Goal: Information Seeking & Learning: Learn about a topic

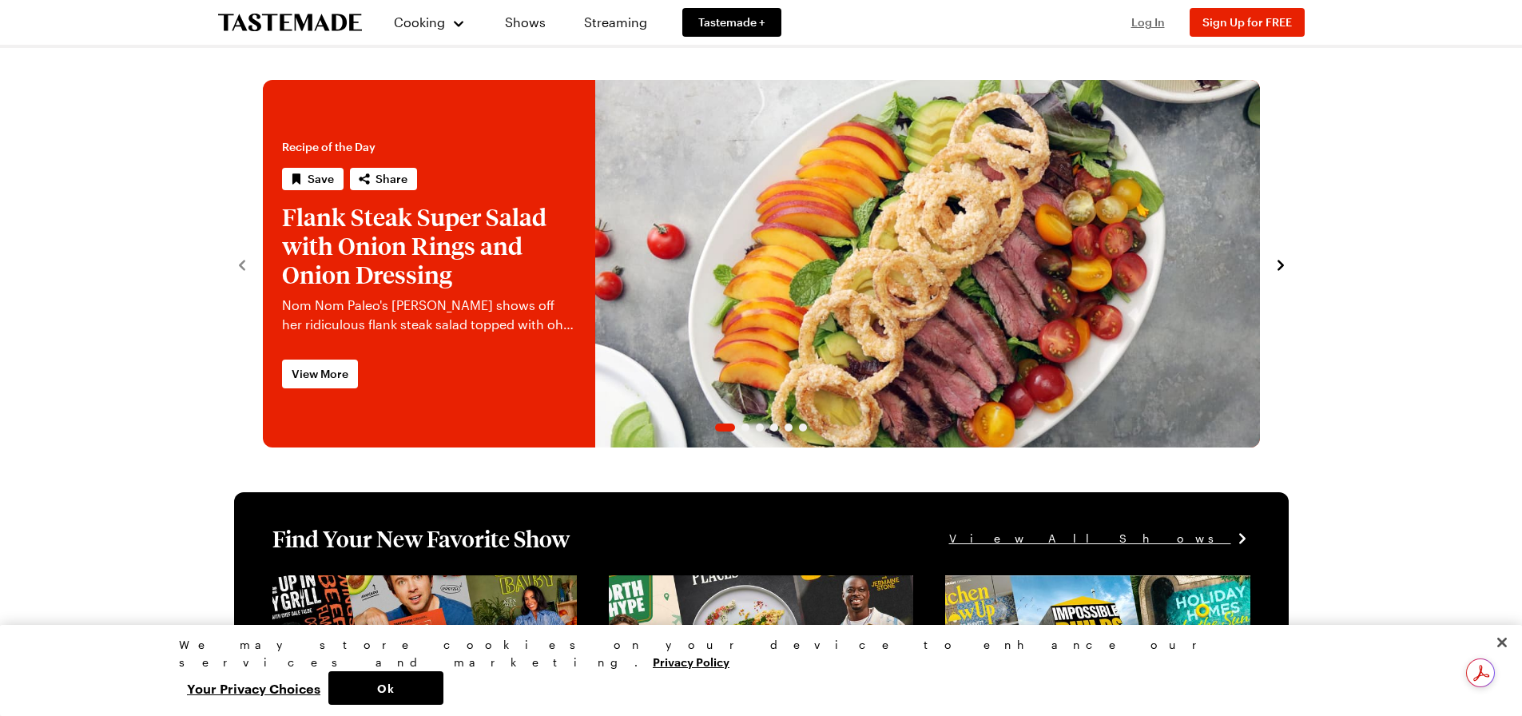
click at [1157, 22] on span "Log In" at bounding box center [1148, 22] width 34 height 14
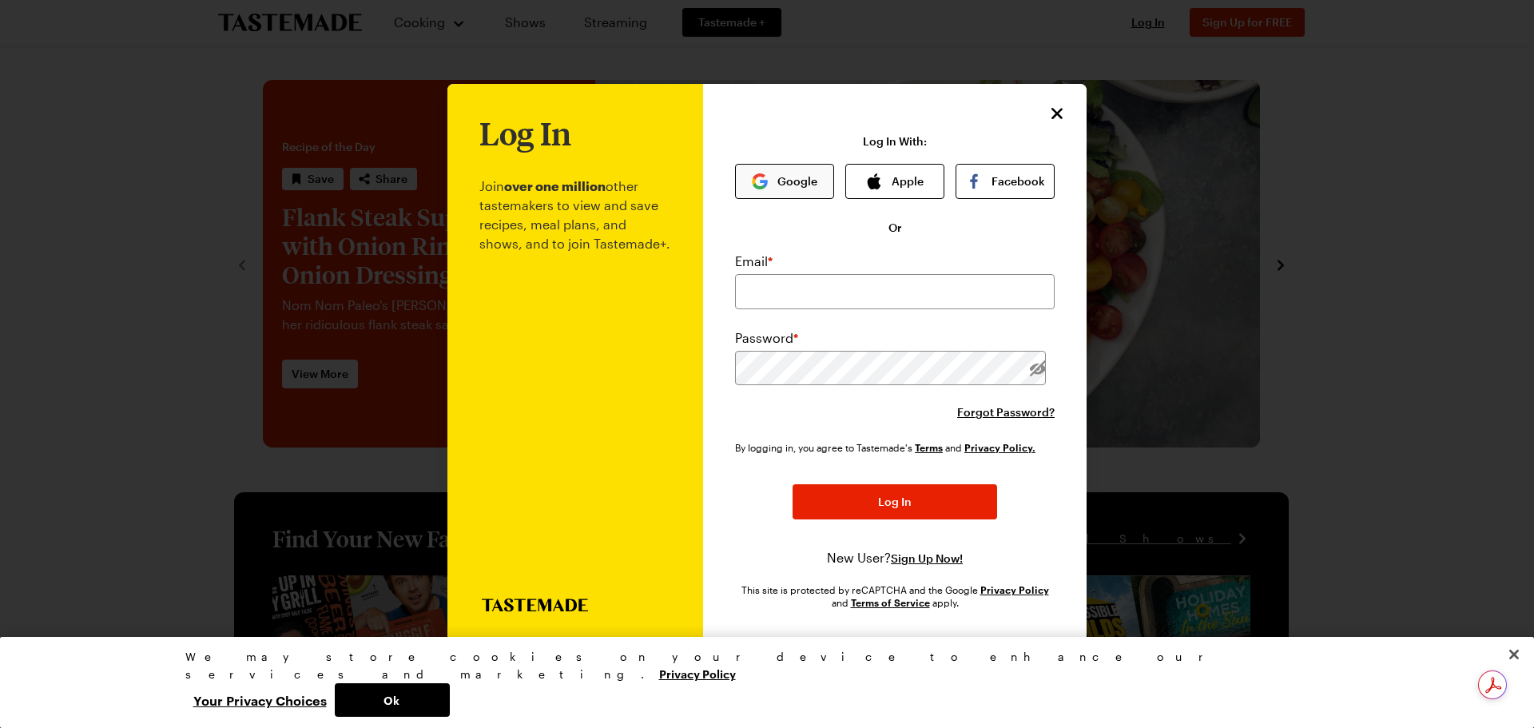
click at [811, 174] on button "Google" at bounding box center [784, 181] width 99 height 35
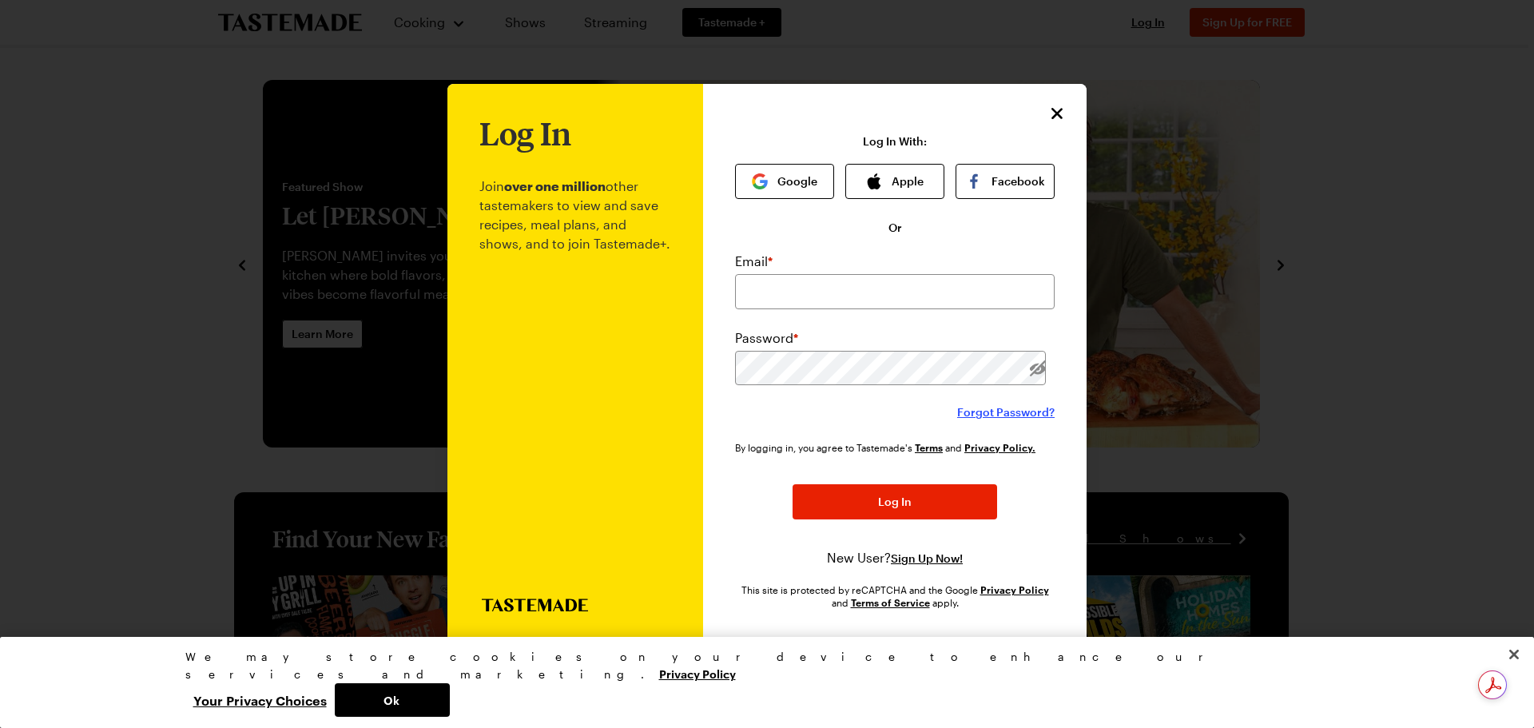
click at [978, 408] on span "Forgot Password?" at bounding box center [1005, 412] width 97 height 16
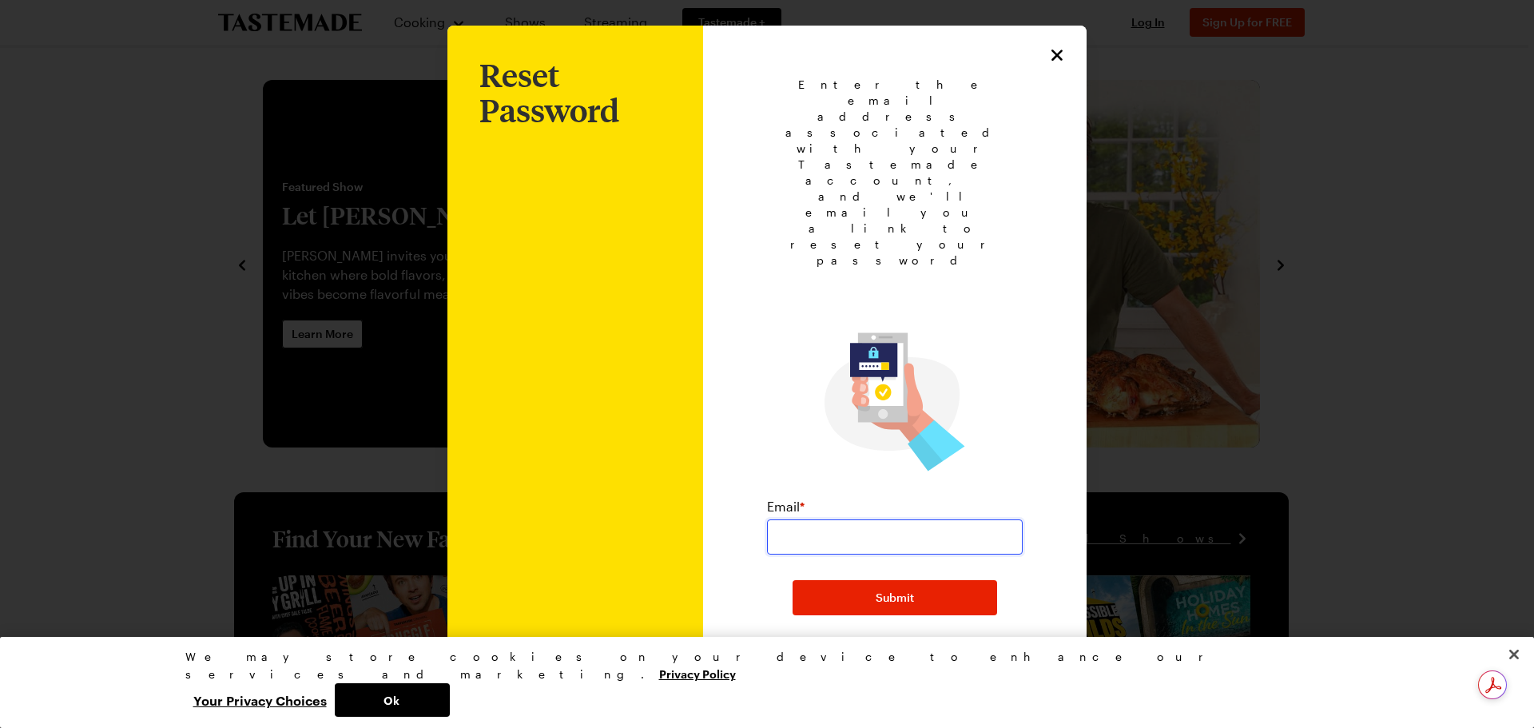
click at [828, 519] on input "email" at bounding box center [895, 536] width 256 height 35
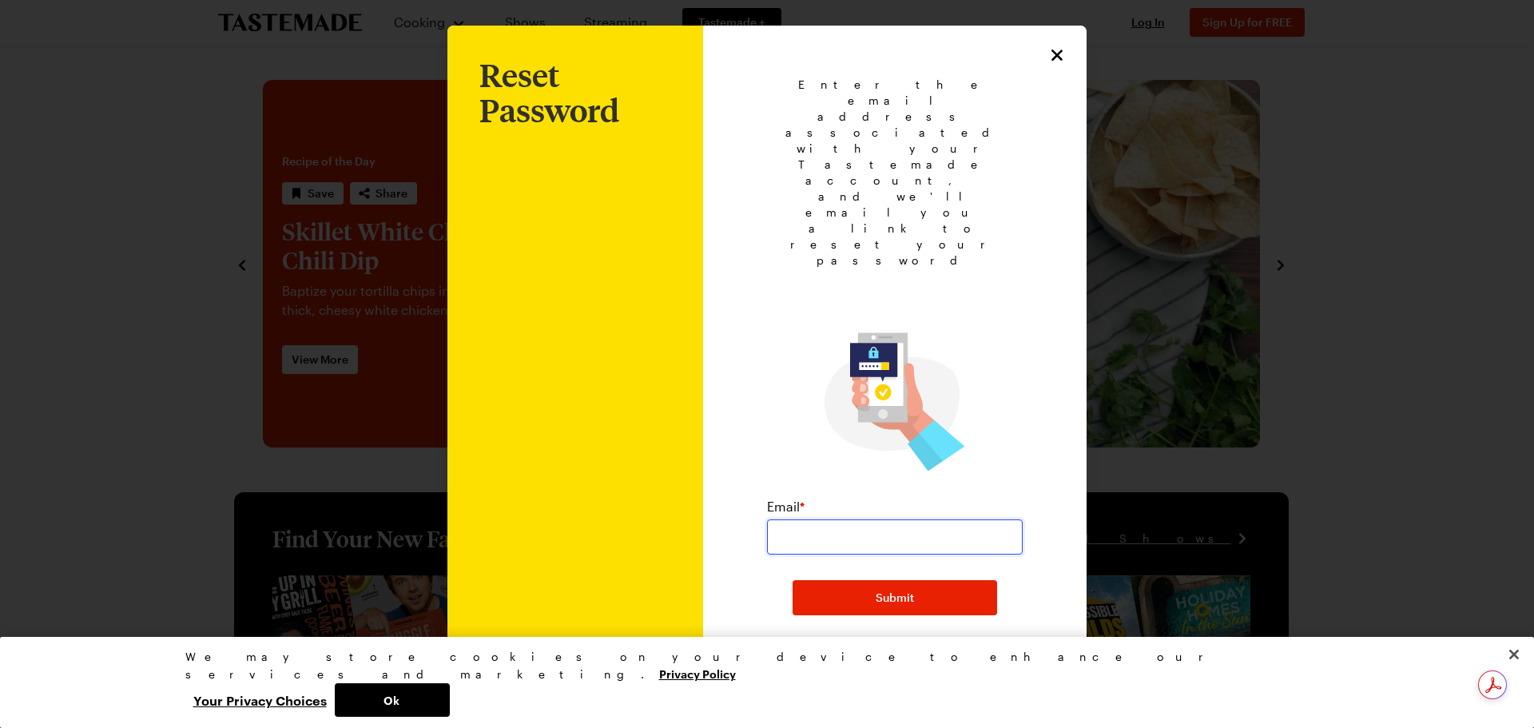
type input "[PERSON_NAME][EMAIL_ADDRESS][PERSON_NAME][DOMAIN_NAME]"
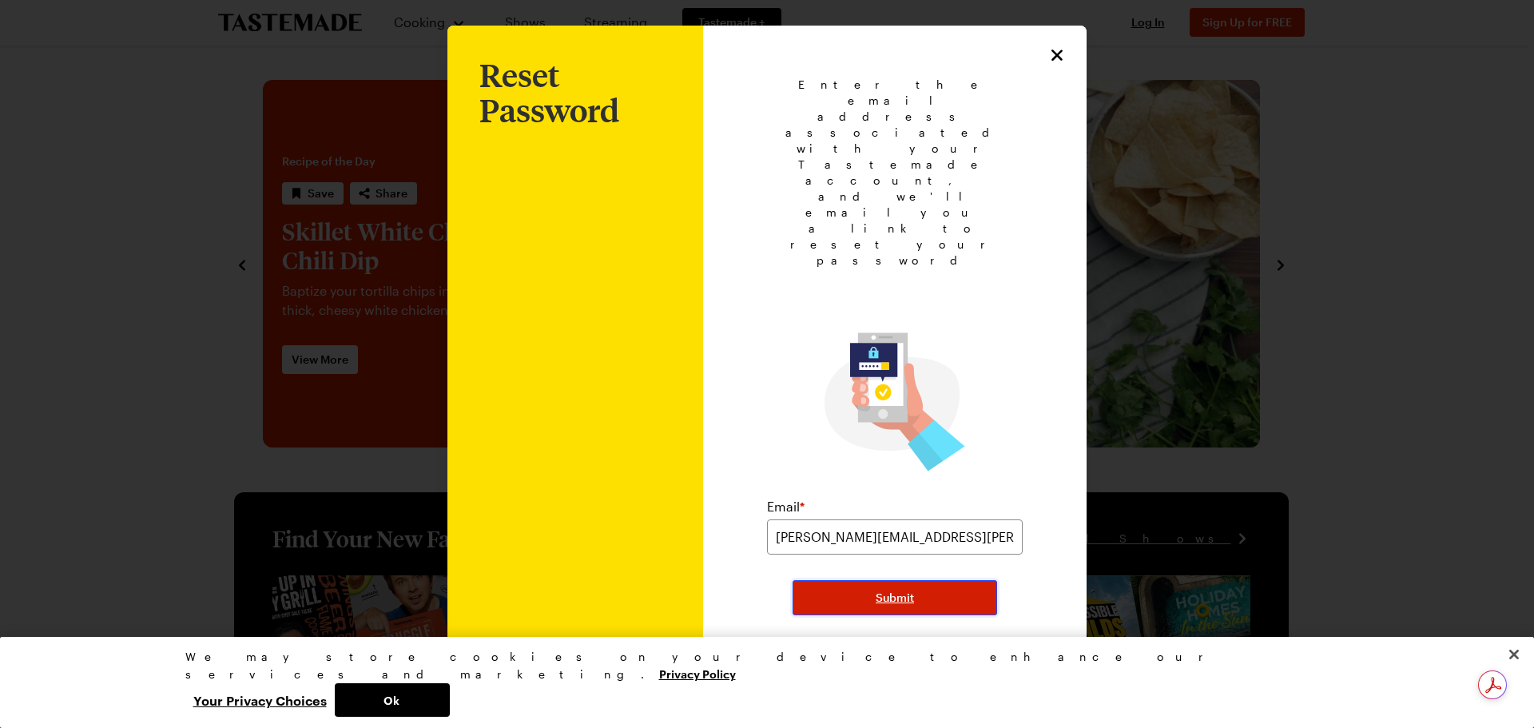
click at [834, 580] on button "Submit" at bounding box center [895, 597] width 205 height 35
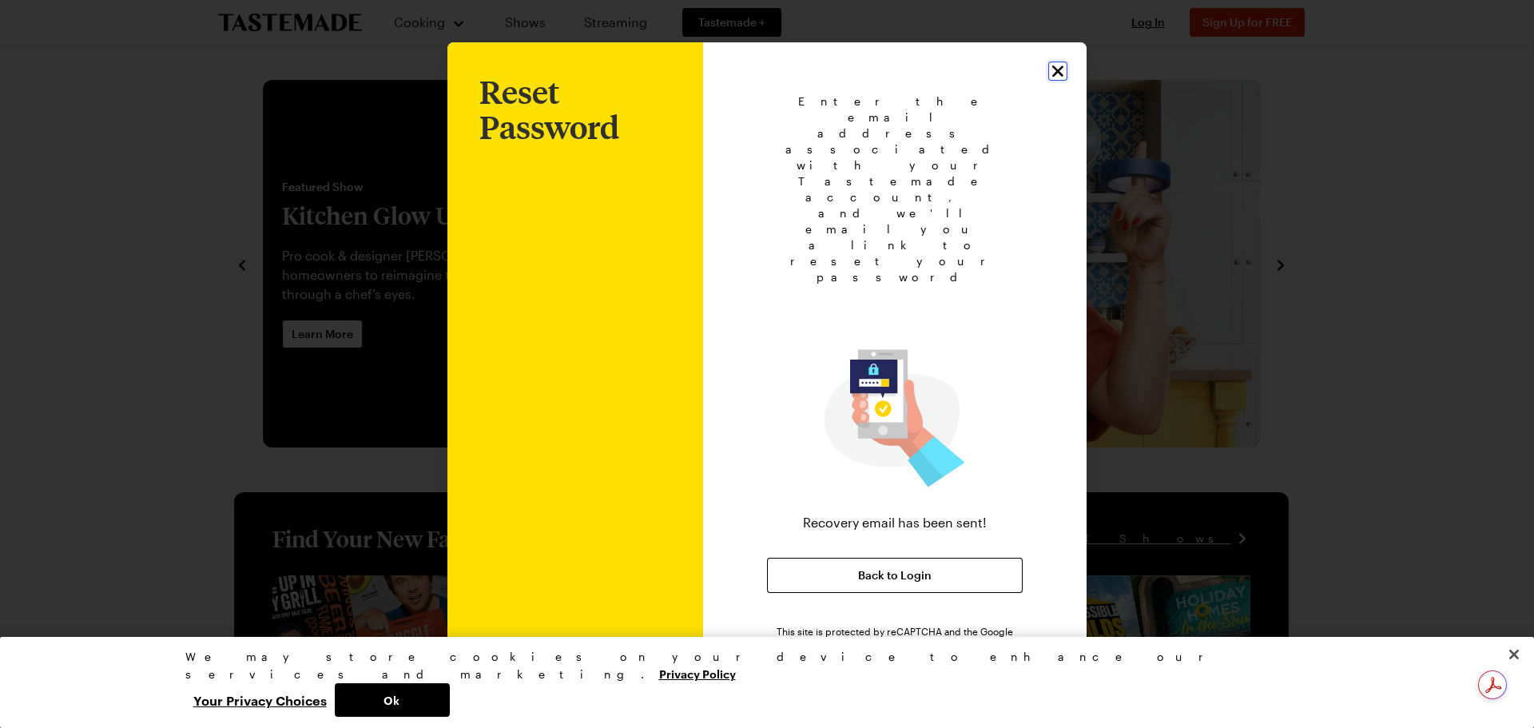
click at [1056, 77] on icon "Close" at bounding box center [1057, 71] width 11 height 11
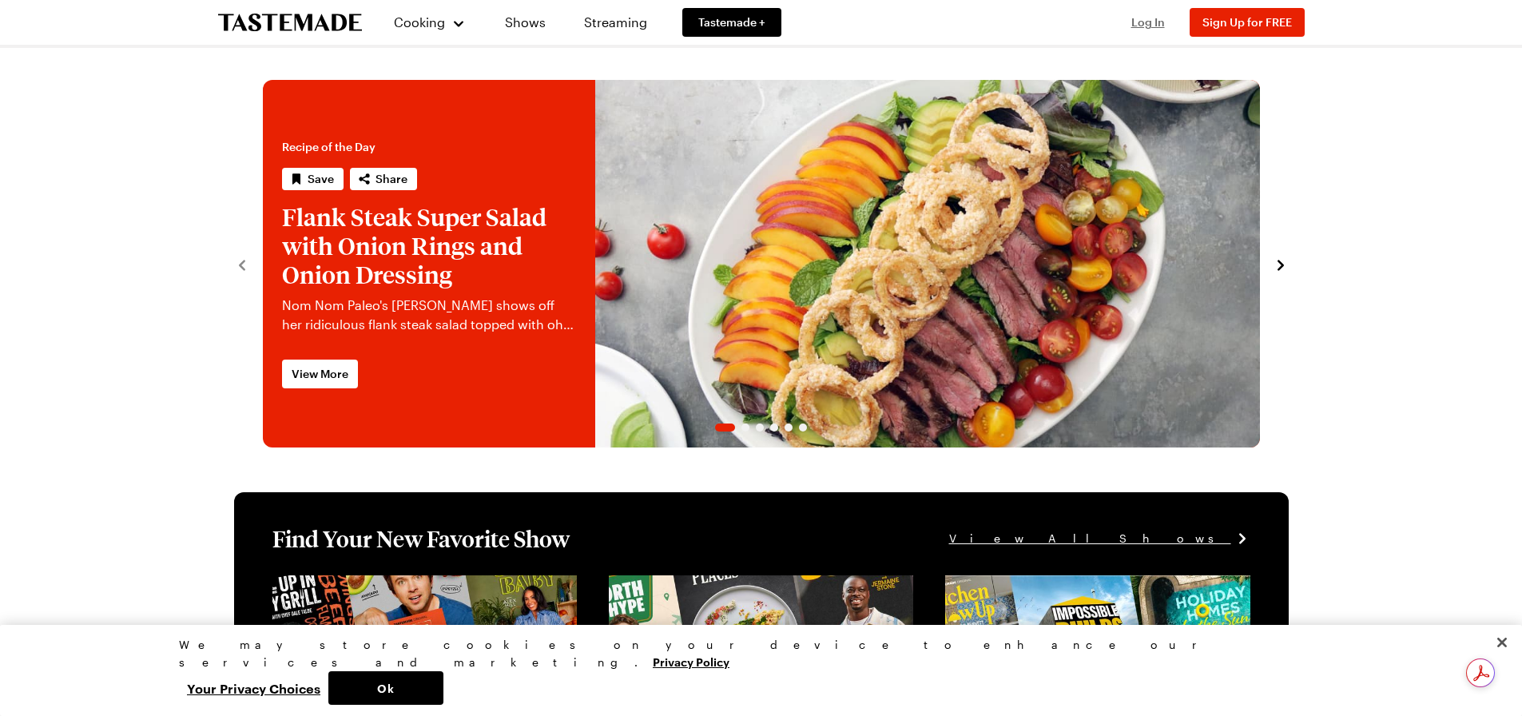
click at [1146, 28] on span "Log In" at bounding box center [1148, 22] width 34 height 14
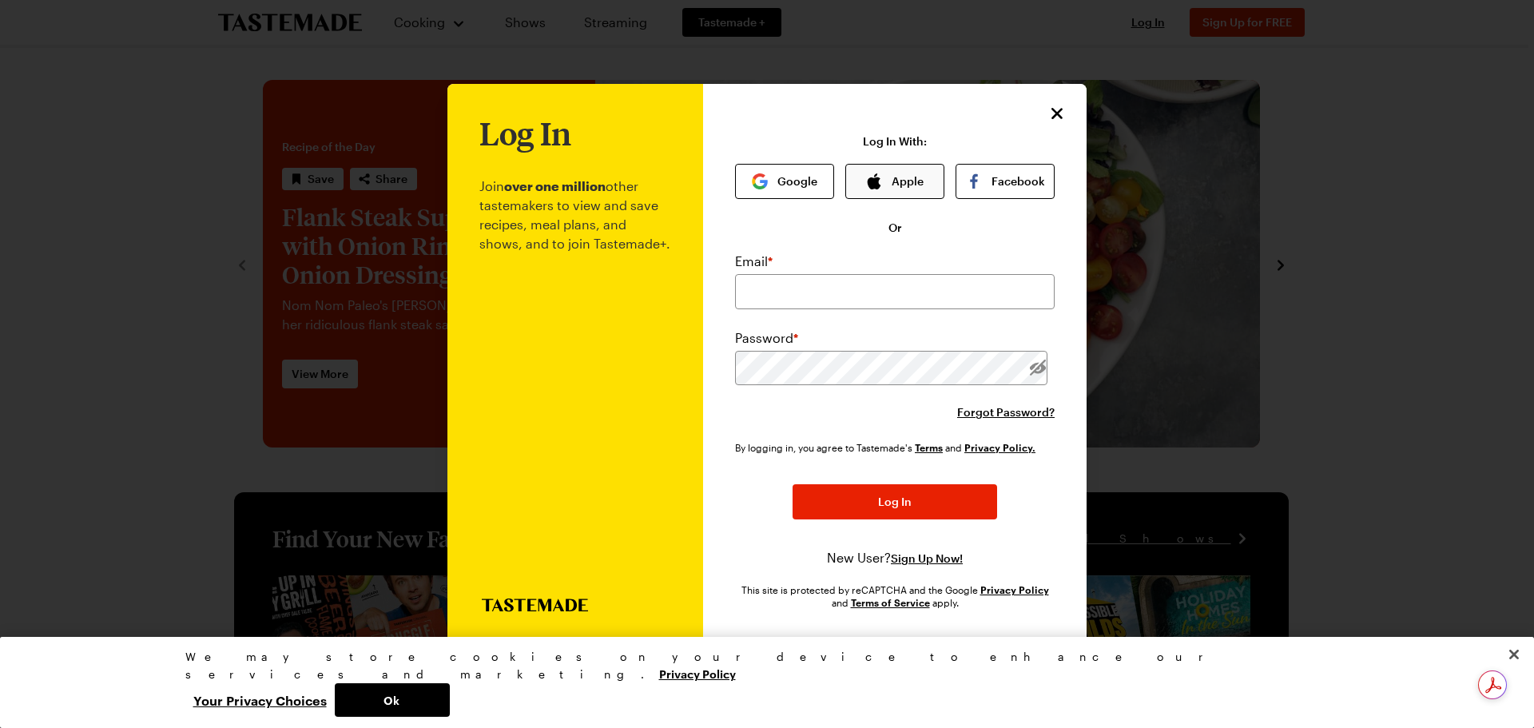
click at [890, 184] on button "Apple" at bounding box center [894, 181] width 99 height 35
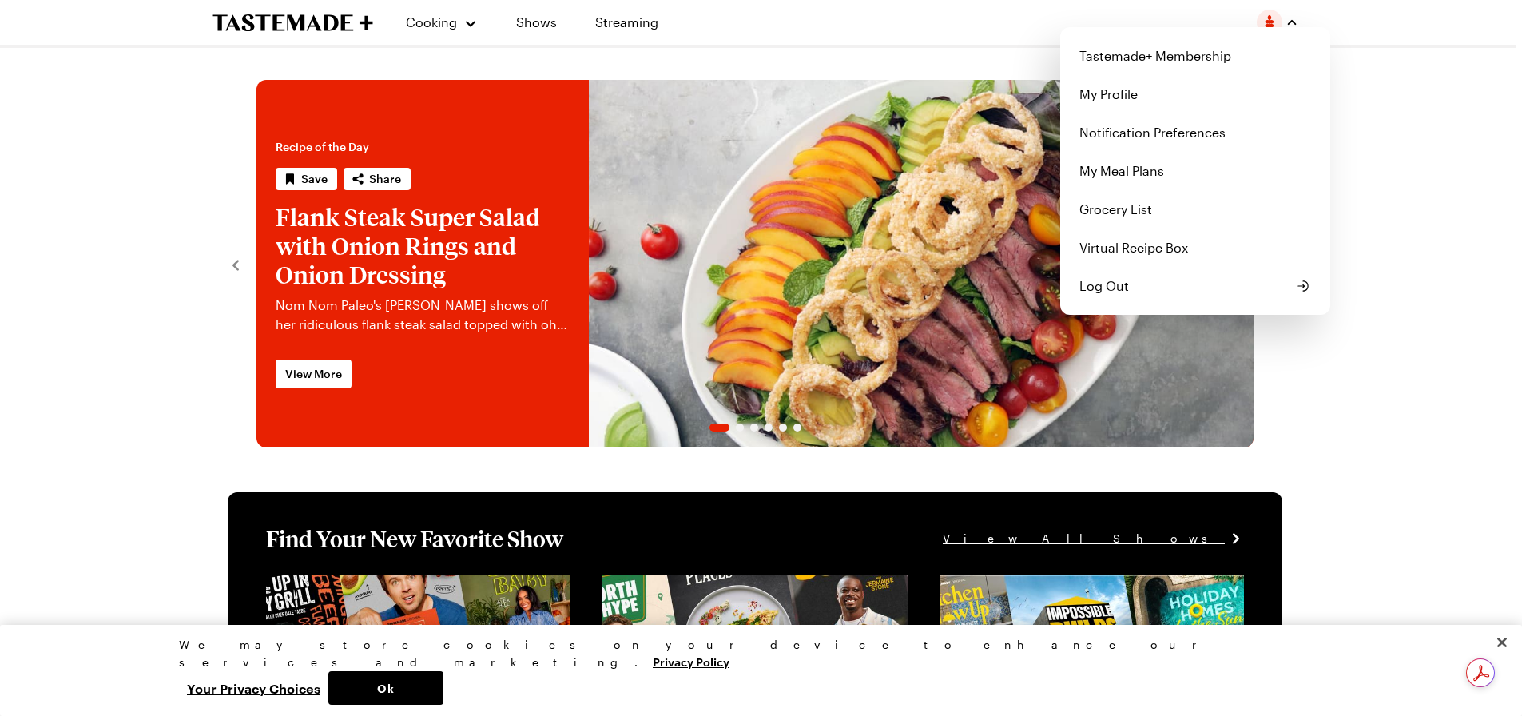
click at [1298, 15] on button "button" at bounding box center [1278, 23] width 42 height 26
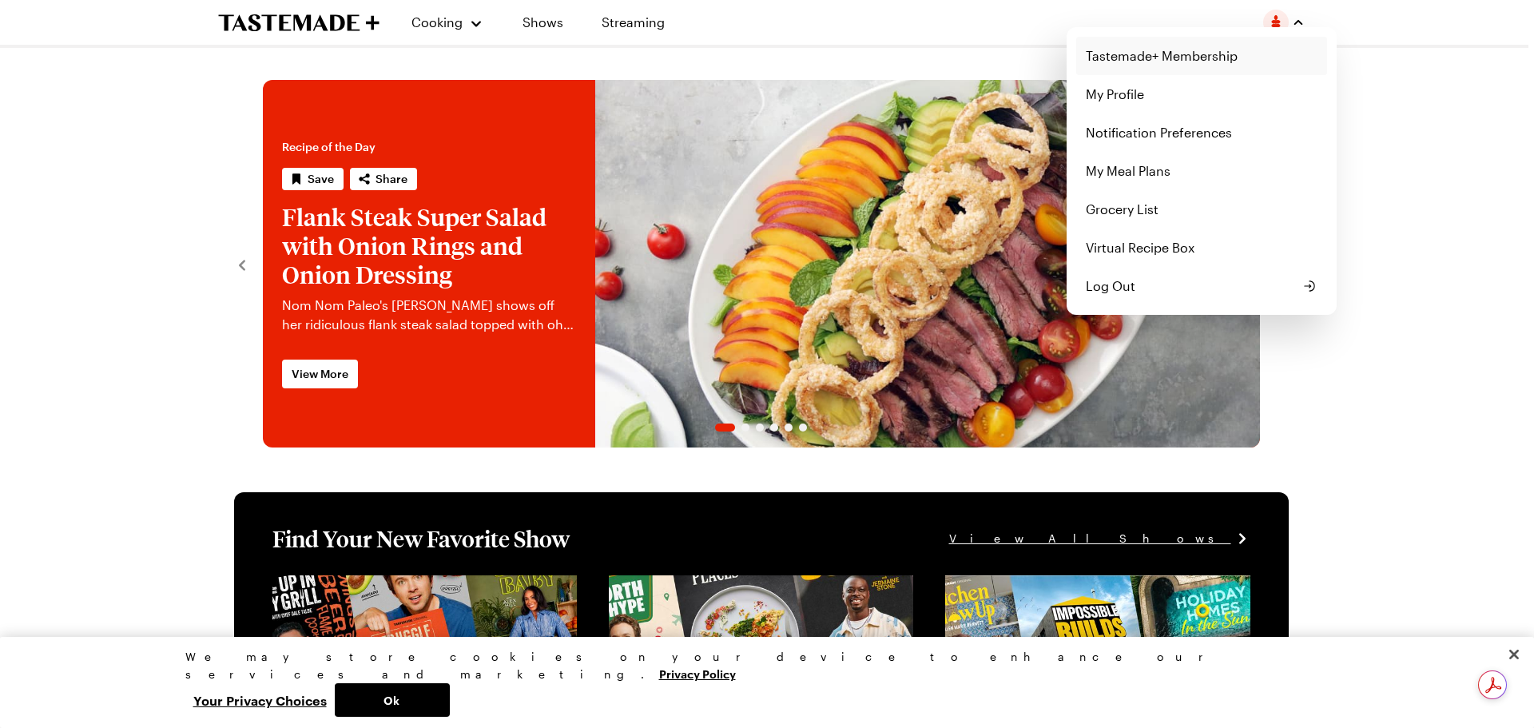
click at [1145, 55] on link "Tastemade+ Membership" at bounding box center [1201, 56] width 251 height 38
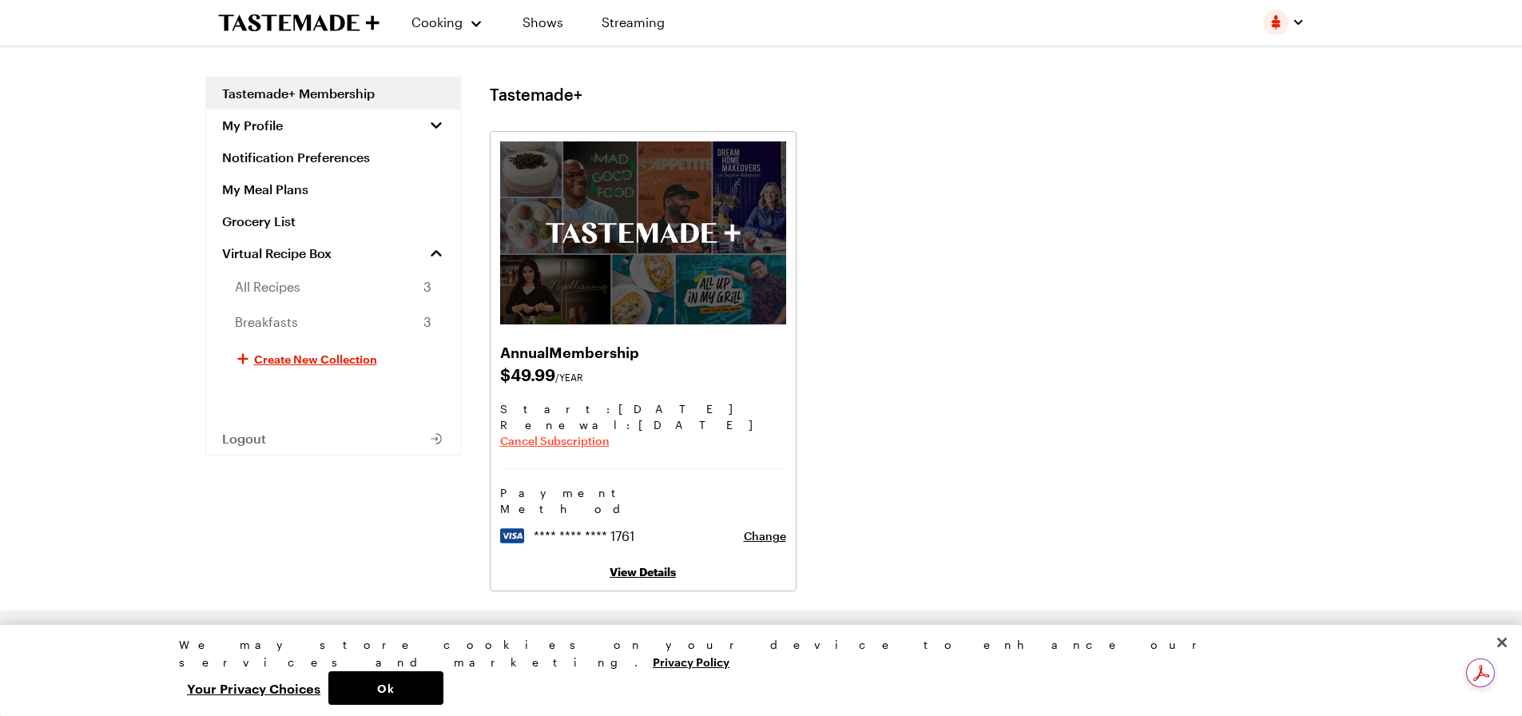
click at [539, 442] on span "Cancel Subscription" at bounding box center [554, 441] width 109 height 16
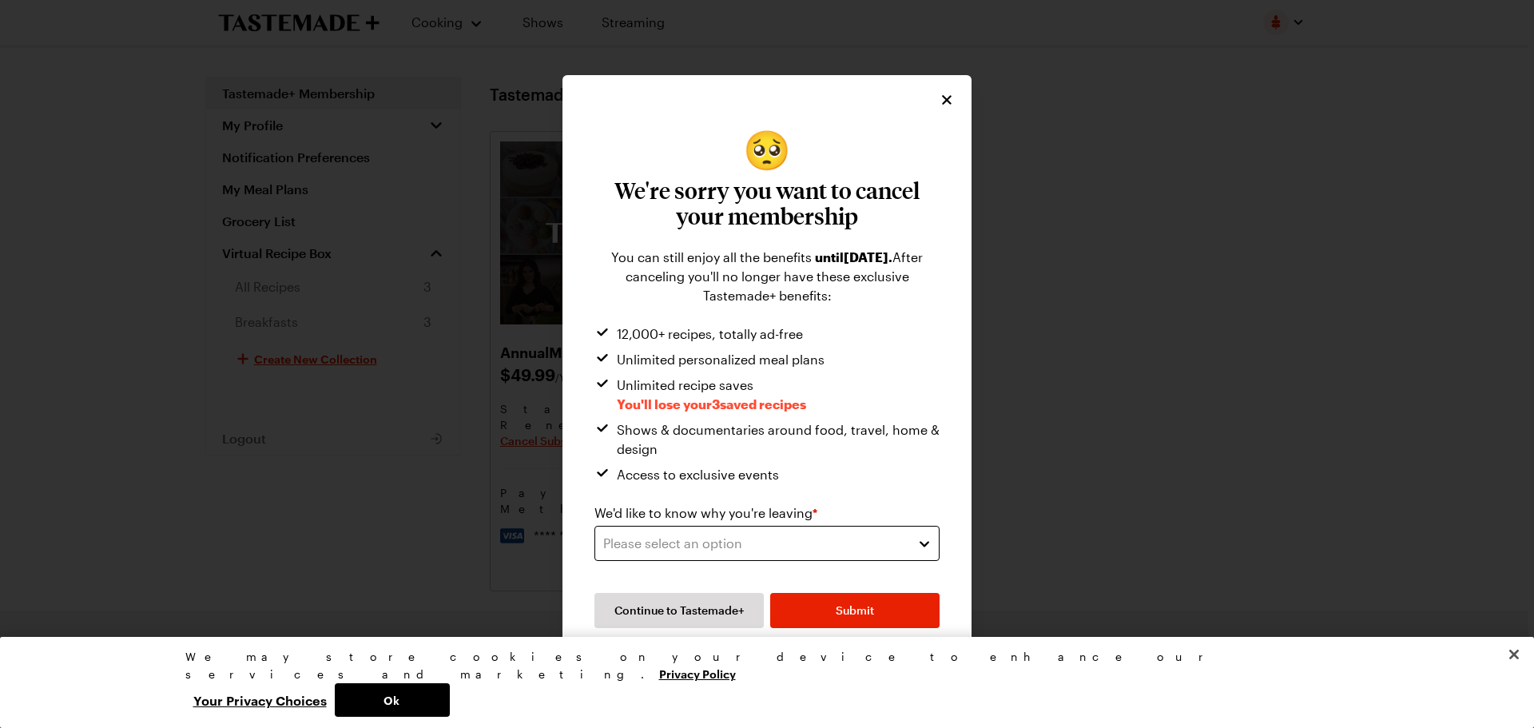
click at [730, 537] on div "Please select an option" at bounding box center [755, 543] width 304 height 19
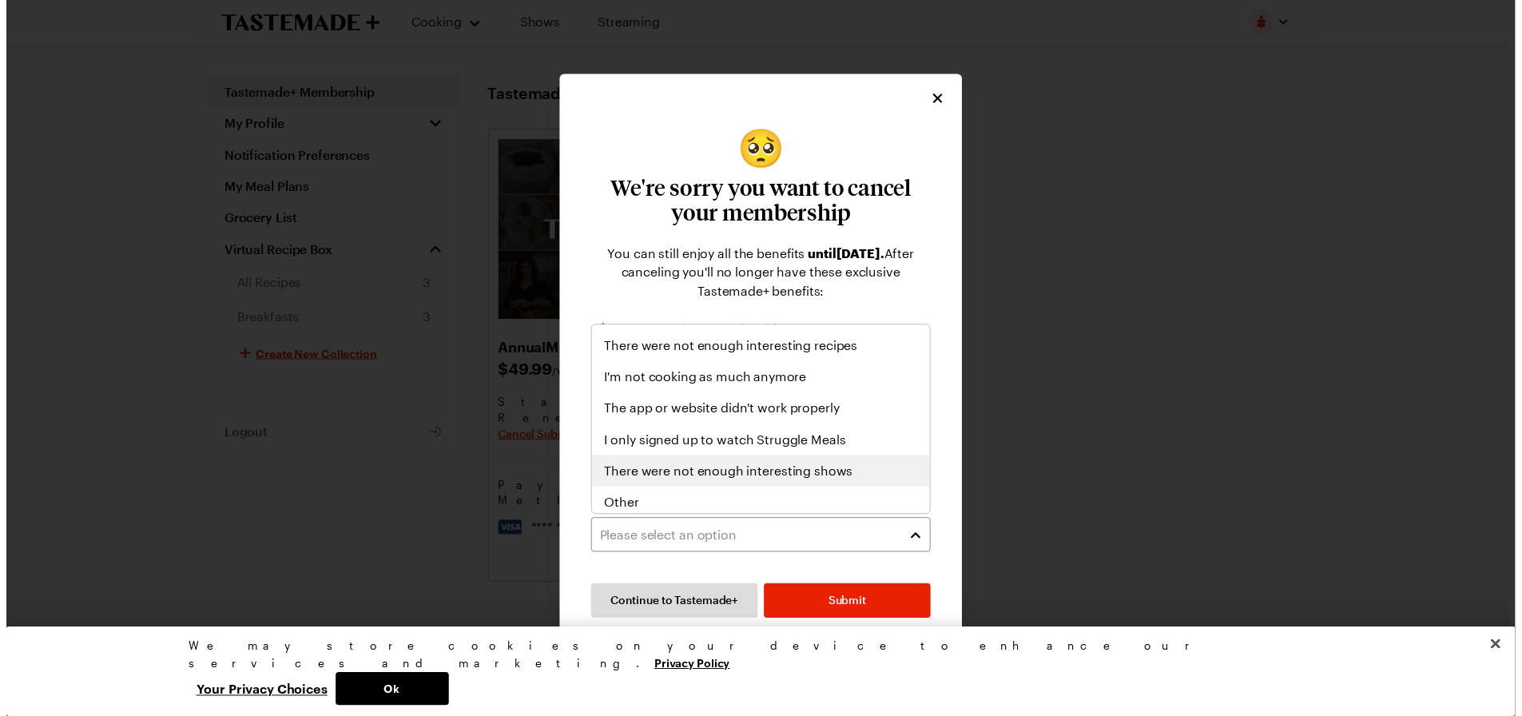
scroll to position [185, 0]
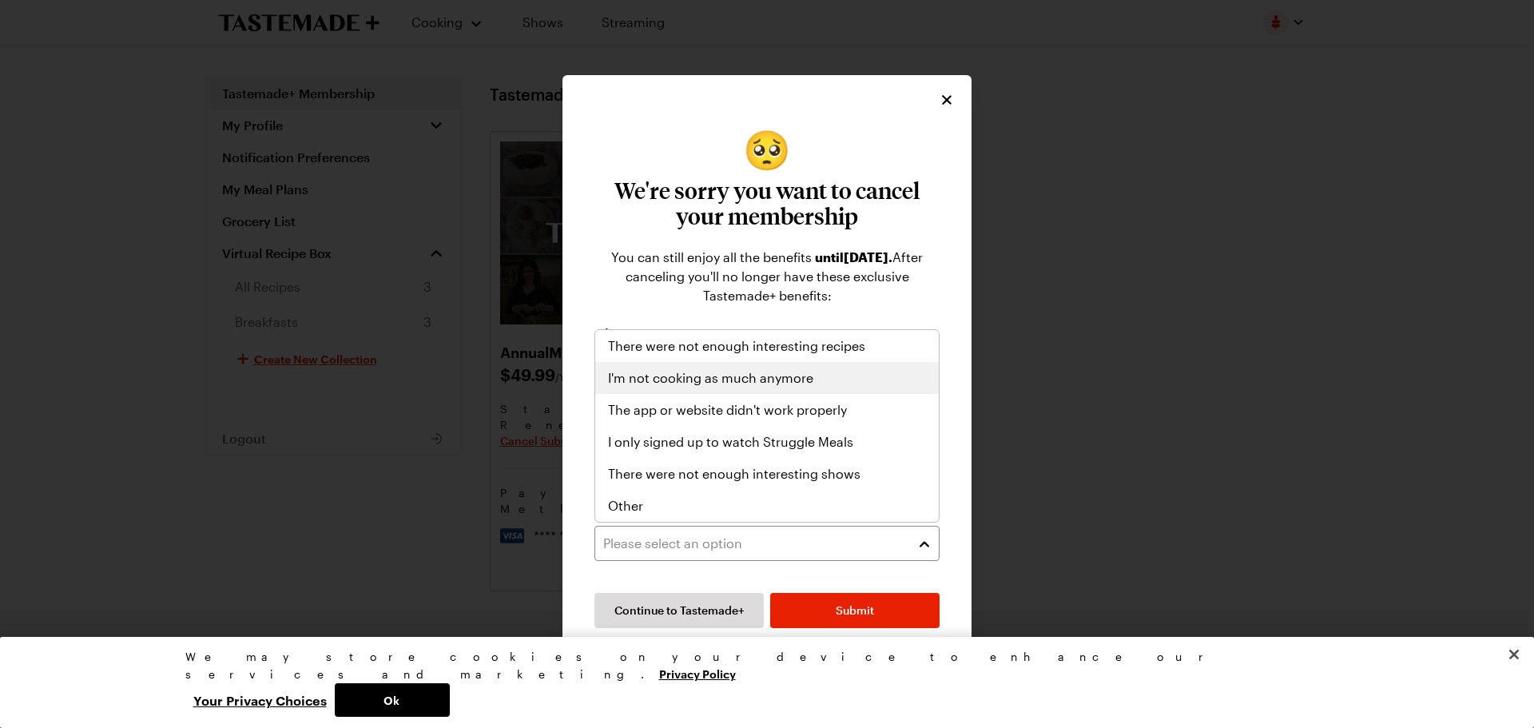
click at [785, 376] on span "I'm not cooking as much anymore" at bounding box center [710, 377] width 205 height 19
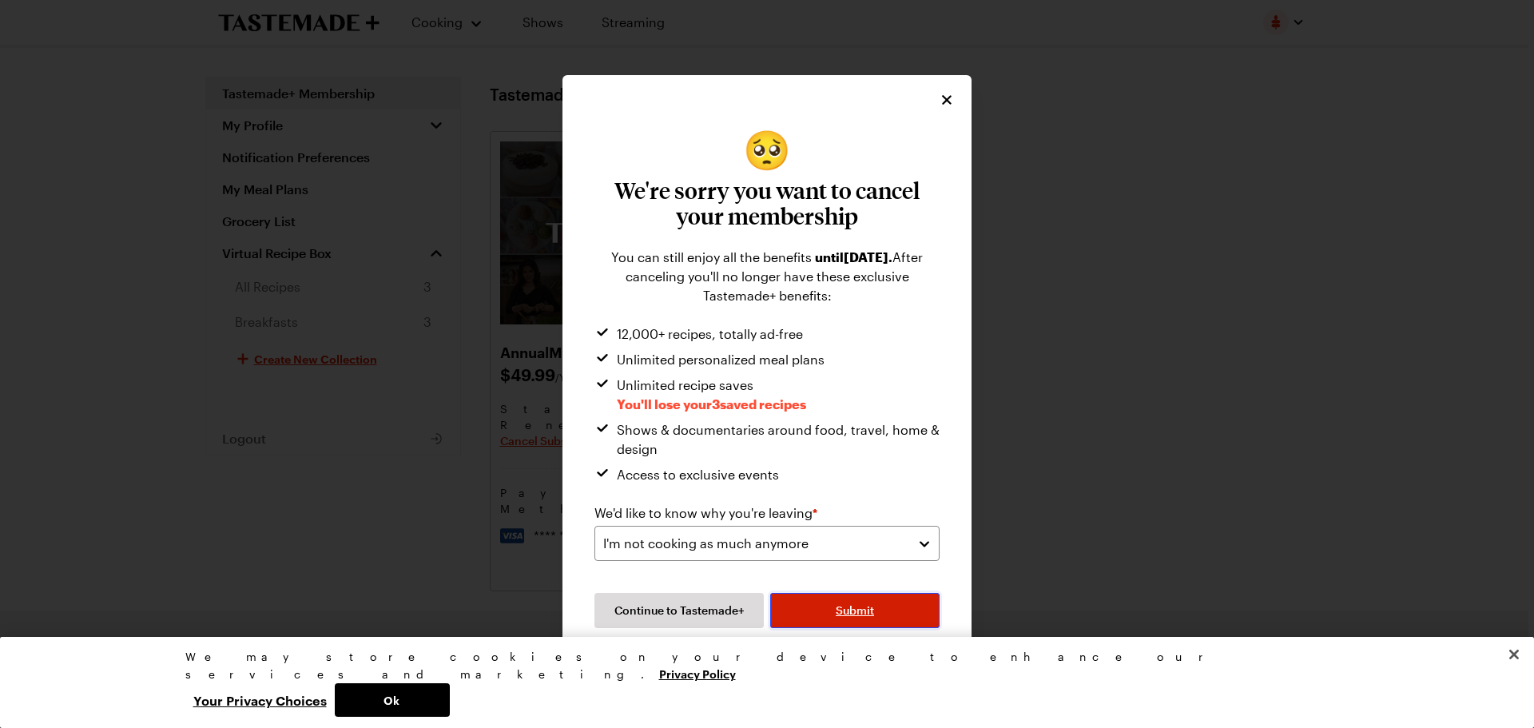
click at [885, 622] on button "Submit" at bounding box center [854, 610] width 169 height 35
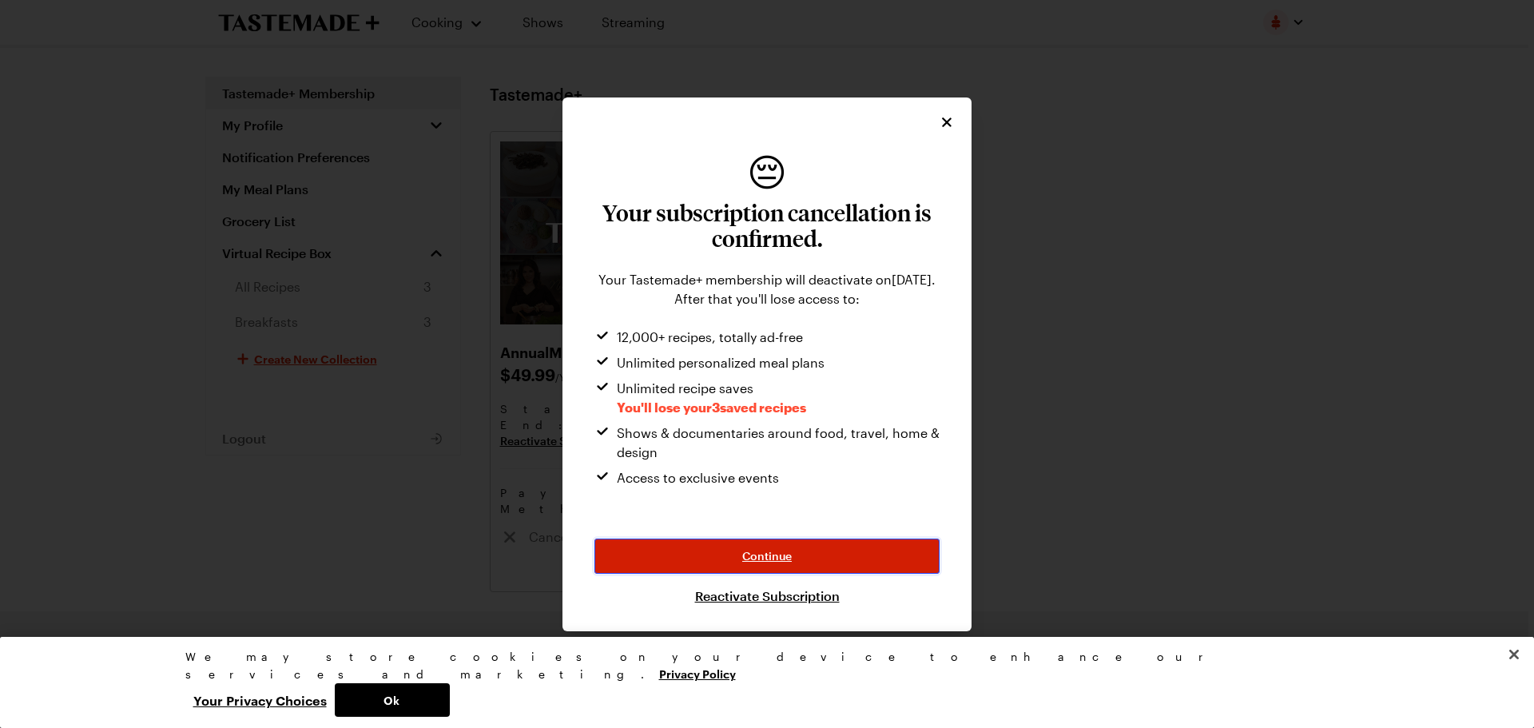
click at [750, 552] on span "Continue" at bounding box center [767, 556] width 50 height 16
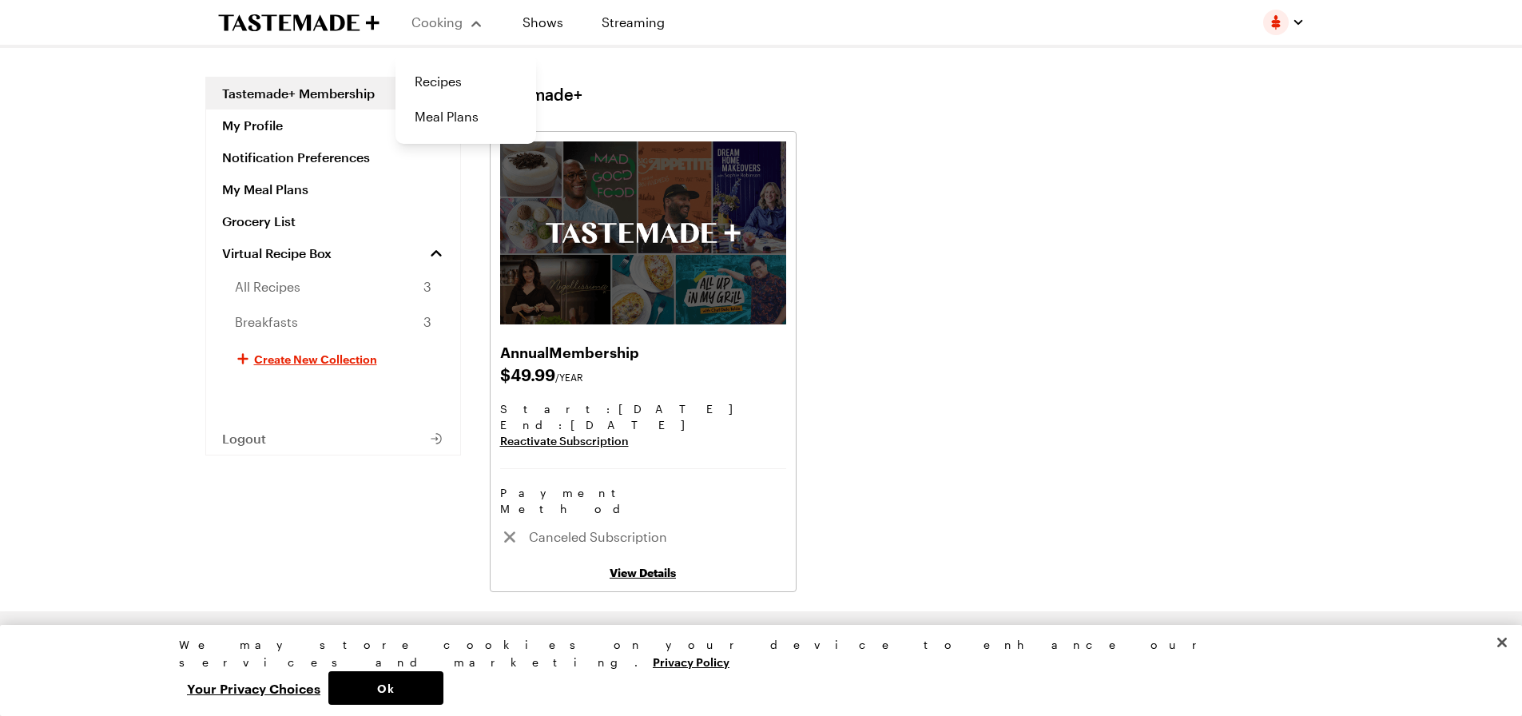
click at [421, 30] on div "Cooking" at bounding box center [447, 22] width 73 height 19
click at [453, 17] on span "Cooking" at bounding box center [436, 21] width 51 height 15
click at [450, 86] on link "Recipes" at bounding box center [465, 81] width 121 height 35
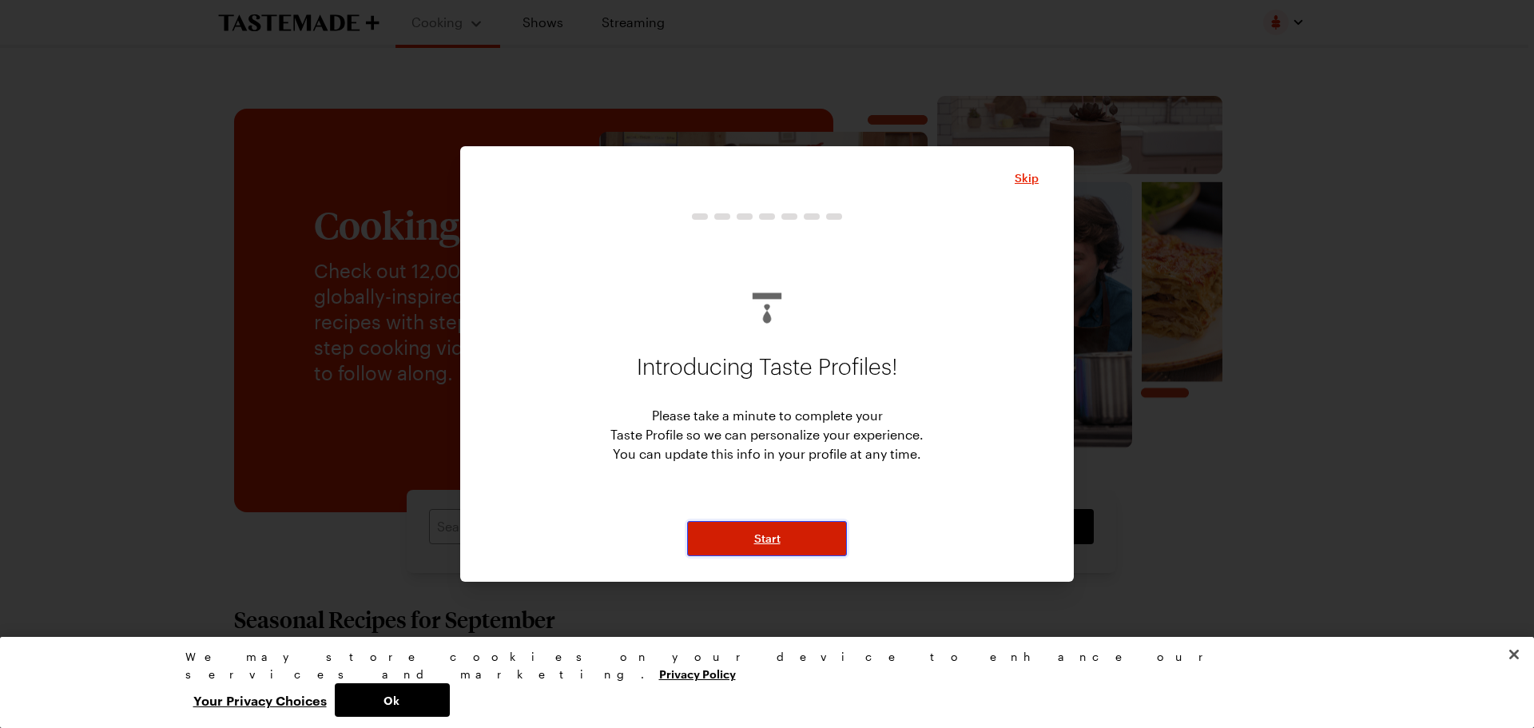
click at [794, 532] on button "Start" at bounding box center [767, 538] width 160 height 35
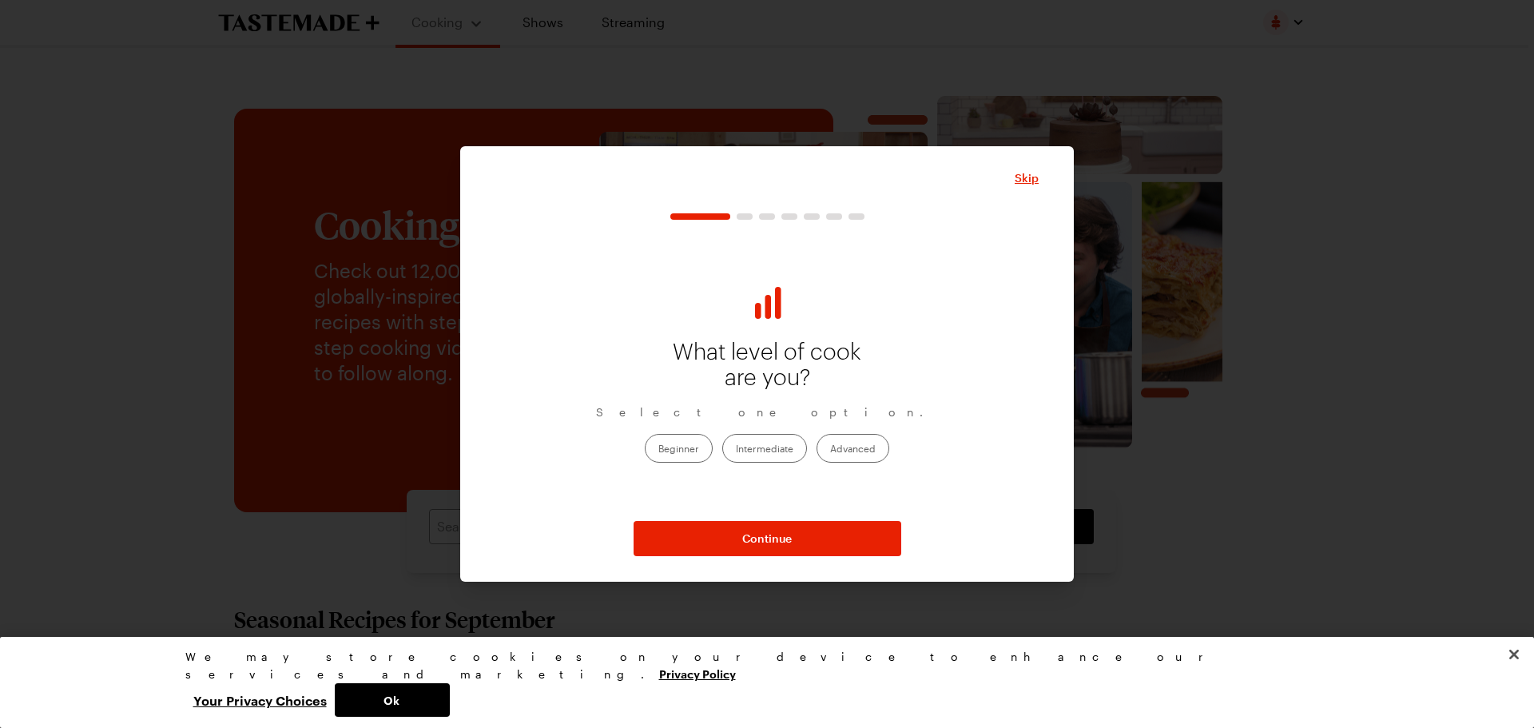
click at [695, 453] on label "Beginner" at bounding box center [679, 448] width 68 height 29
click at [658, 449] on input "Beginner" at bounding box center [658, 449] width 0 height 0
click at [751, 450] on label "Intermediate" at bounding box center [764, 448] width 85 height 29
click at [736, 449] on input "Intermediate" at bounding box center [736, 449] width 0 height 0
click at [680, 443] on label "Beginner" at bounding box center [679, 448] width 68 height 29
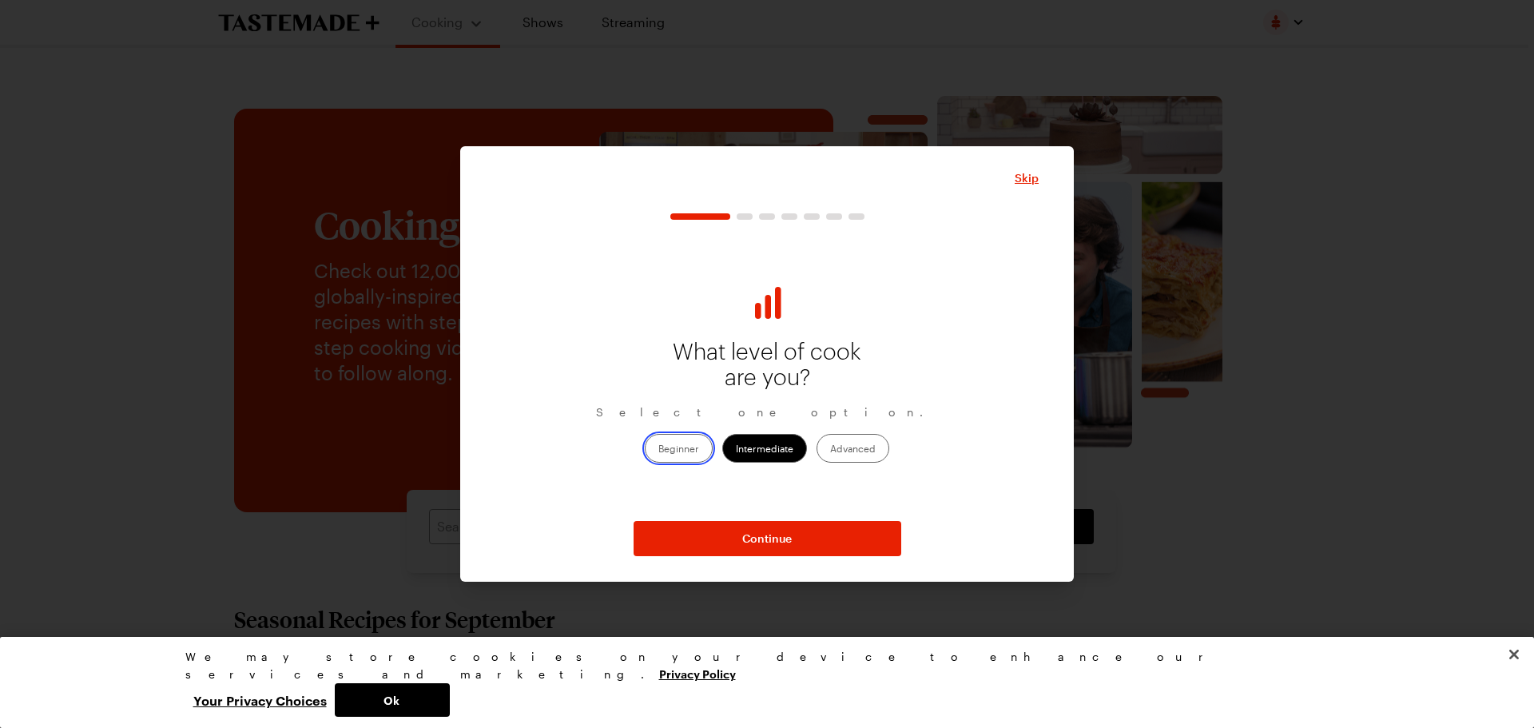
click at [658, 449] on input "Beginner" at bounding box center [658, 449] width 0 height 0
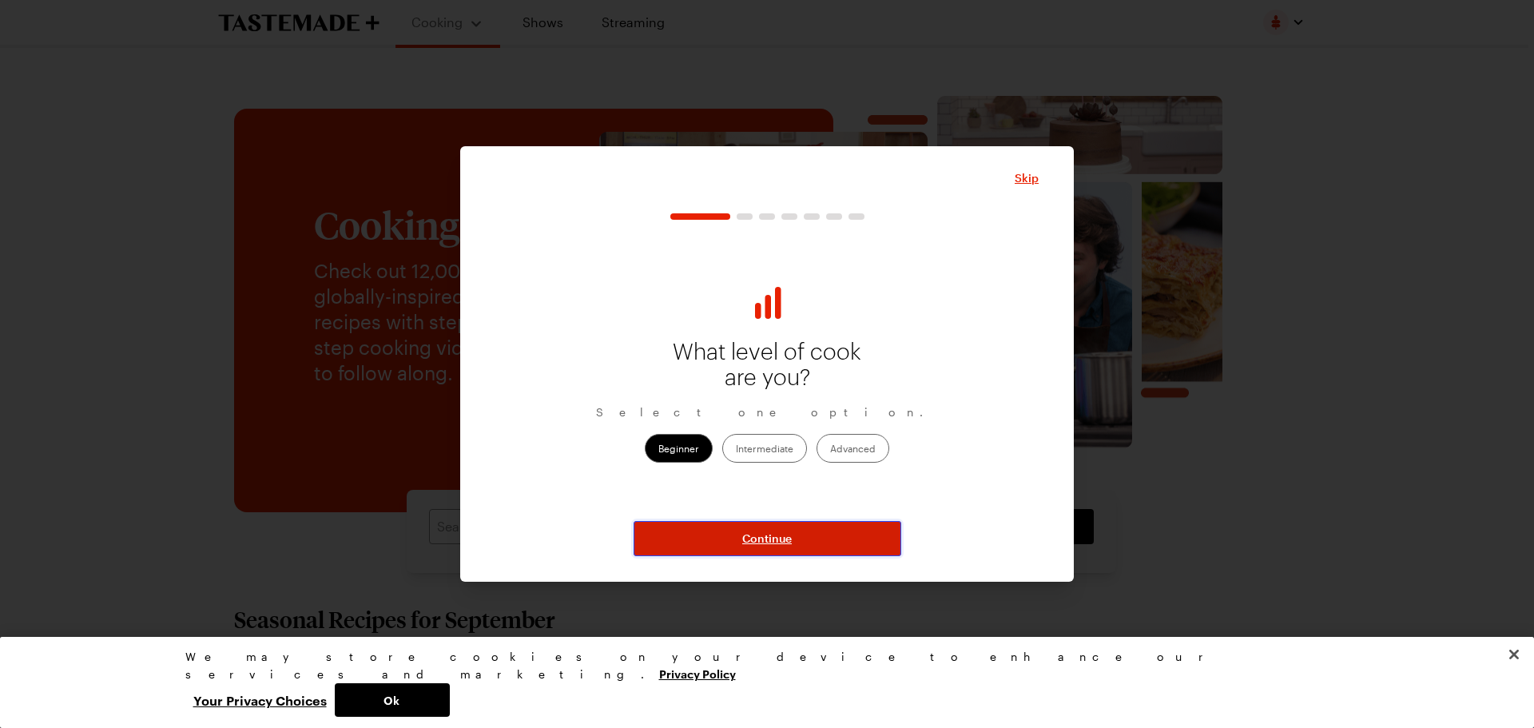
click at [722, 532] on button "Continue" at bounding box center [768, 538] width 268 height 35
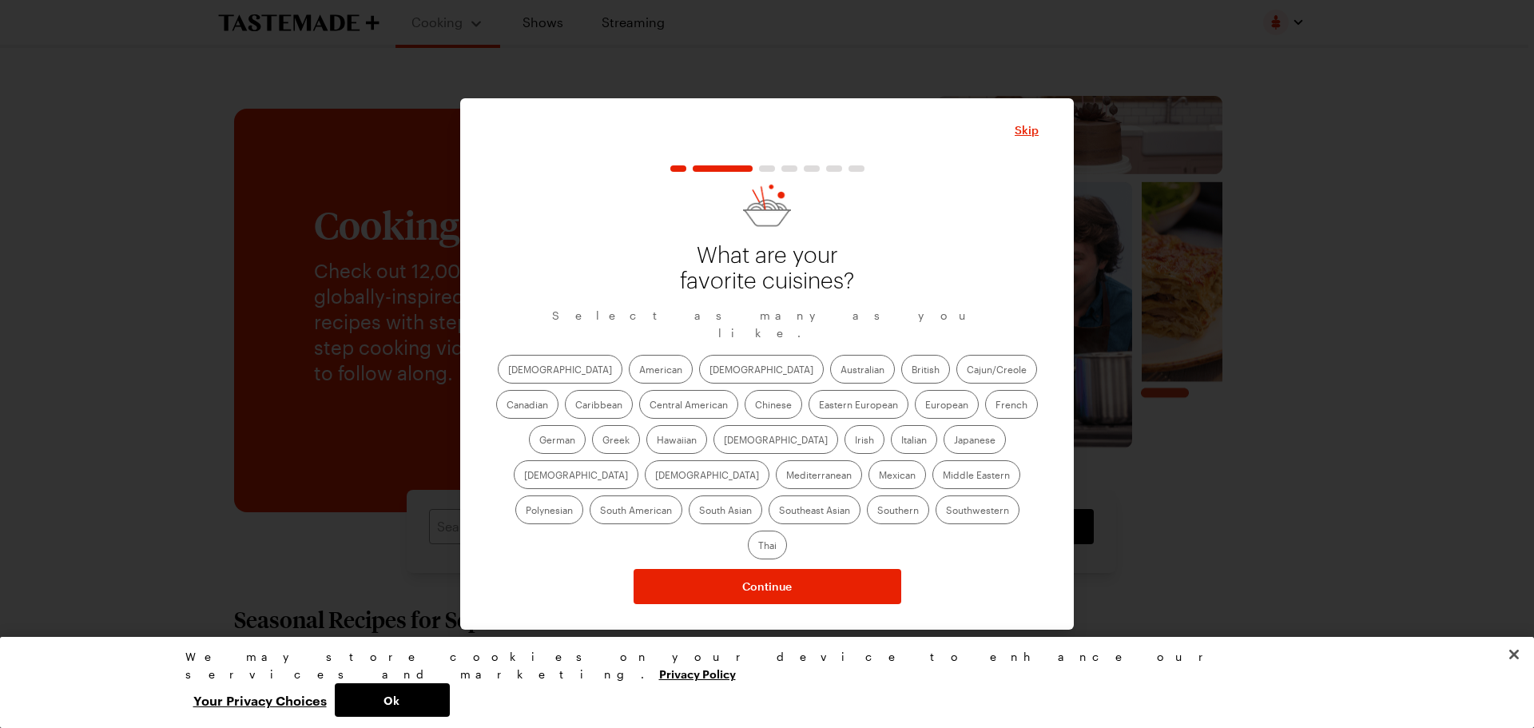
click at [699, 379] on label "Asian" at bounding box center [761, 369] width 125 height 29
click at [710, 371] on input "Asian" at bounding box center [710, 371] width 0 height 0
click at [745, 415] on label "Chinese" at bounding box center [774, 404] width 58 height 29
click at [755, 406] on input "Chinese" at bounding box center [755, 406] width 0 height 0
click at [646, 451] on label "Hawaiian" at bounding box center [676, 439] width 61 height 29
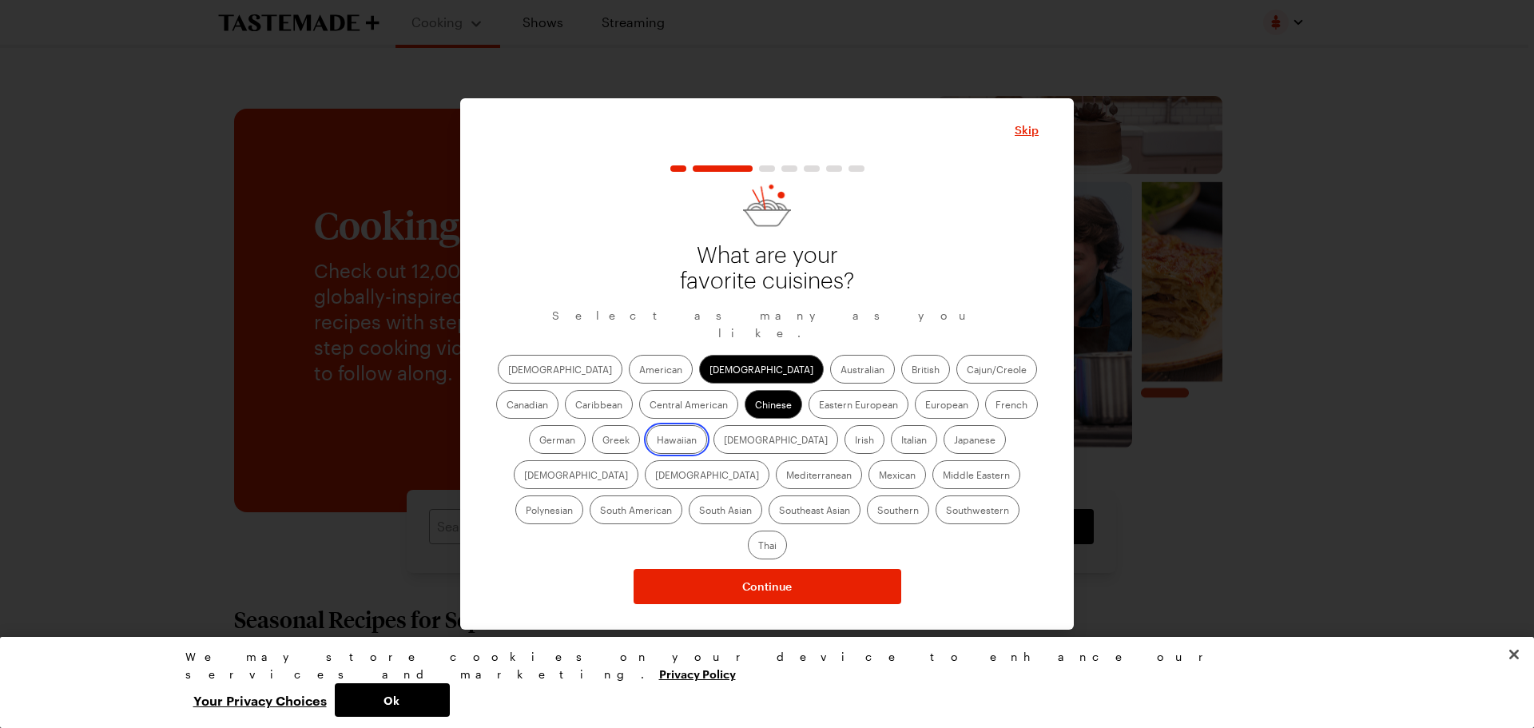
click at [657, 441] on input "Hawaiian" at bounding box center [657, 441] width 0 height 0
click at [714, 445] on label "Indian" at bounding box center [776, 439] width 125 height 29
click at [724, 441] on input "Indian" at bounding box center [724, 441] width 0 height 0
click at [891, 444] on label "Italian" at bounding box center [914, 439] width 46 height 29
click at [901, 441] on input "Italian" at bounding box center [901, 441] width 0 height 0
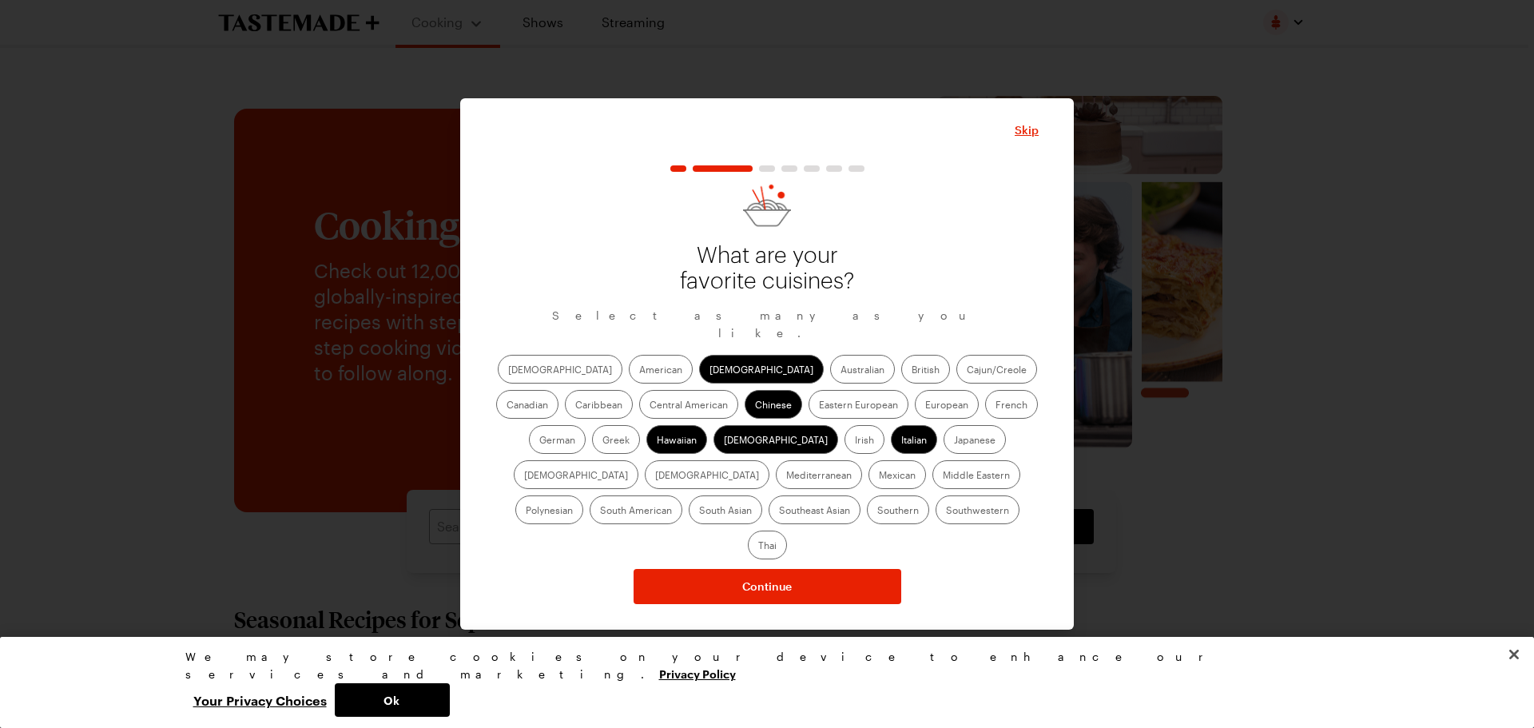
click at [985, 417] on label "French" at bounding box center [1011, 404] width 53 height 29
click at [996, 406] on input "French" at bounding box center [996, 406] width 0 height 0
click at [869, 488] on label "Mexican" at bounding box center [898, 474] width 58 height 29
click at [879, 476] on input "Mexican" at bounding box center [879, 476] width 0 height 0
click at [762, 495] on label "South Asian" at bounding box center [726, 509] width 74 height 29
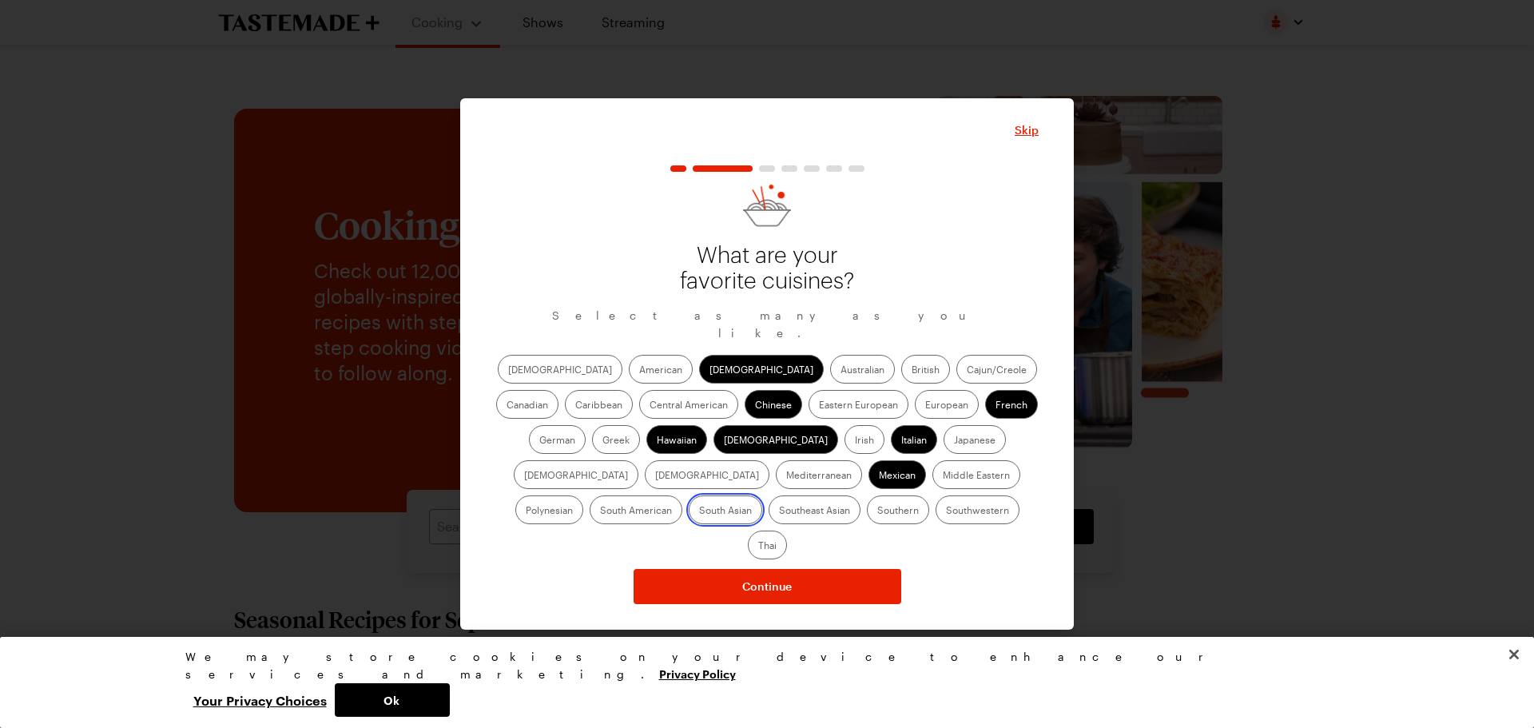
click at [699, 511] on Asian "South Asian" at bounding box center [699, 511] width 0 height 0
click at [787, 531] on label "Thai" at bounding box center [767, 545] width 39 height 29
click at [758, 547] on input "Thai" at bounding box center [758, 547] width 0 height 0
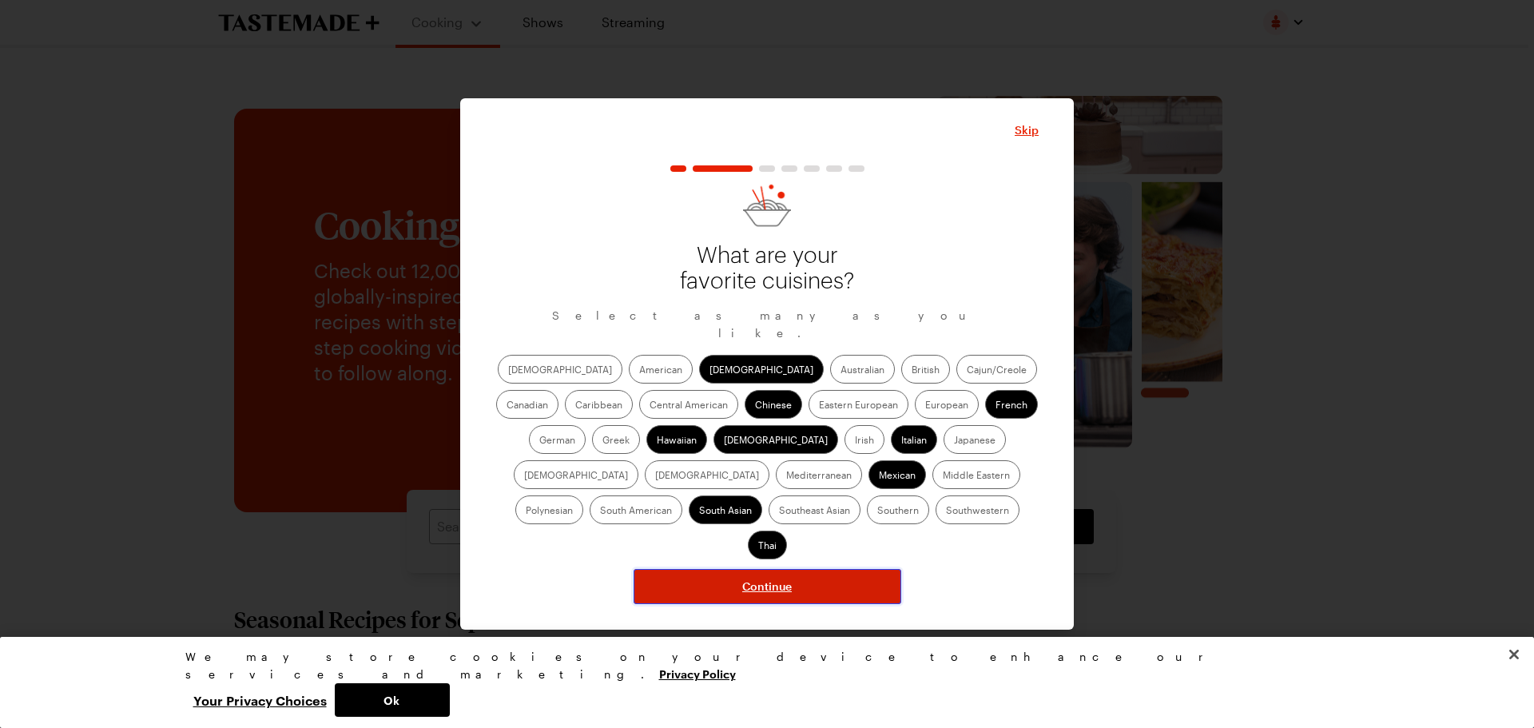
click at [809, 569] on button "Continue" at bounding box center [768, 586] width 268 height 35
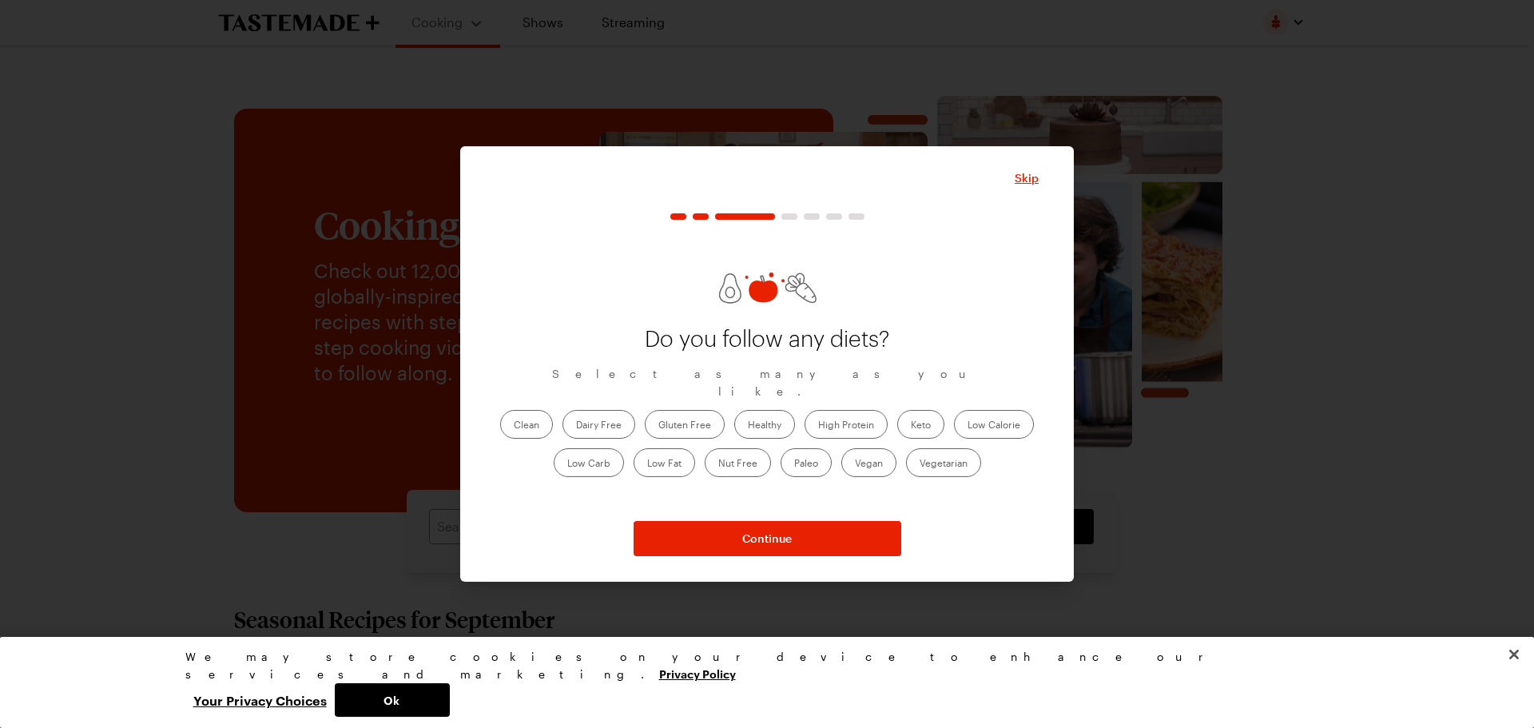
click at [928, 463] on label "Vegetarian" at bounding box center [943, 462] width 75 height 29
click at [920, 464] on input "Vegetarian" at bounding box center [920, 464] width 0 height 0
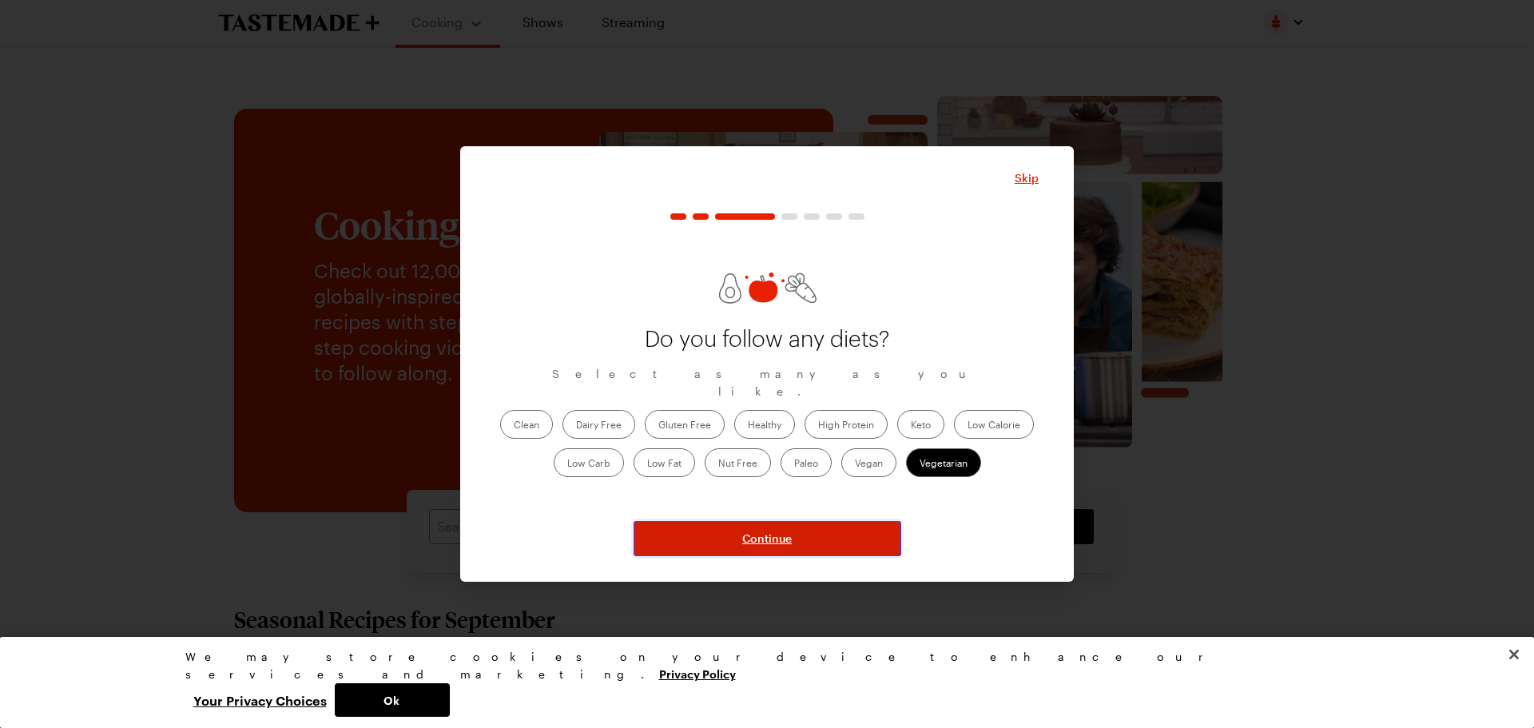
click at [776, 540] on span "Continue" at bounding box center [767, 539] width 50 height 16
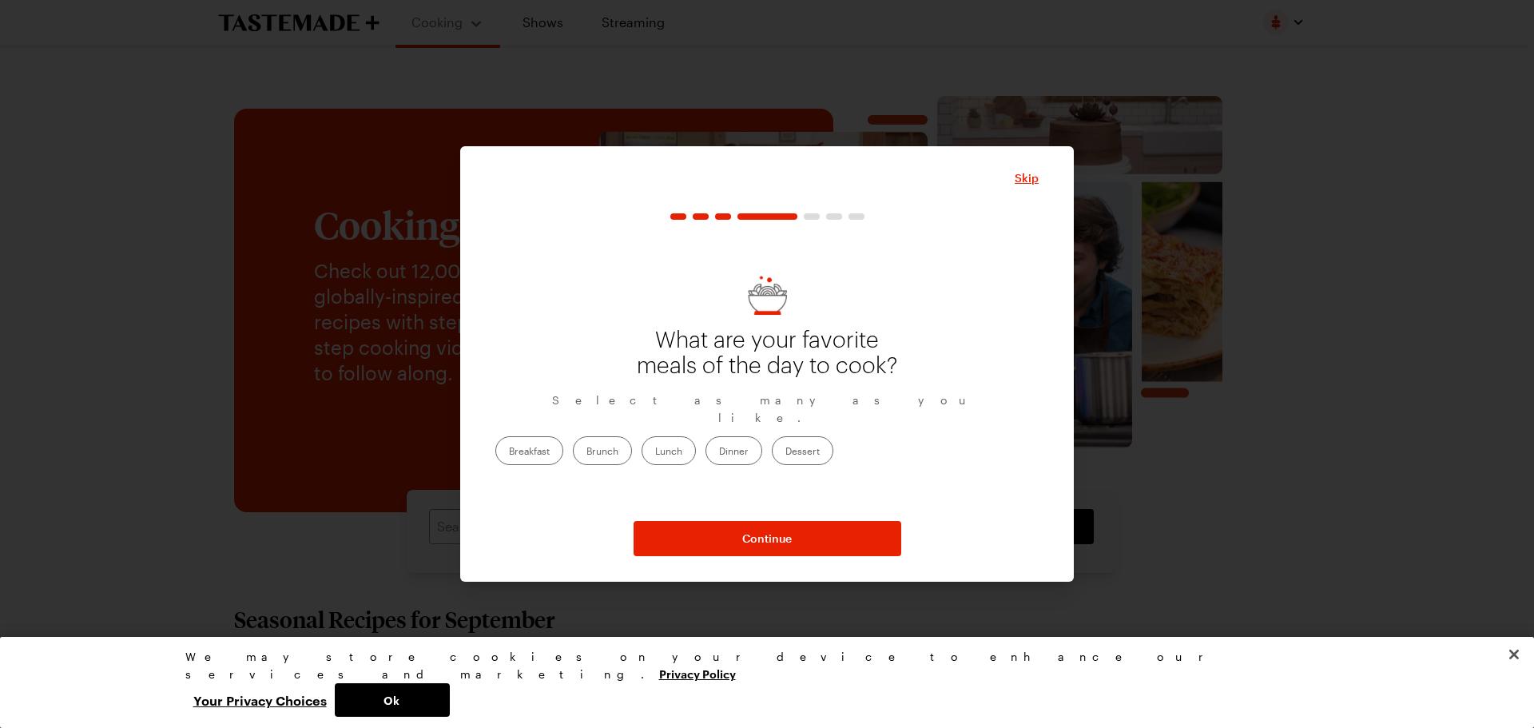
click at [563, 451] on label "Breakfast" at bounding box center [529, 450] width 68 height 29
click at [509, 452] on input "Breakfast" at bounding box center [509, 452] width 0 height 0
click at [696, 446] on label "Lunch" at bounding box center [669, 450] width 54 height 29
click at [655, 452] on input "Lunch" at bounding box center [655, 452] width 0 height 0
click at [762, 438] on label "Dinner" at bounding box center [734, 450] width 57 height 29
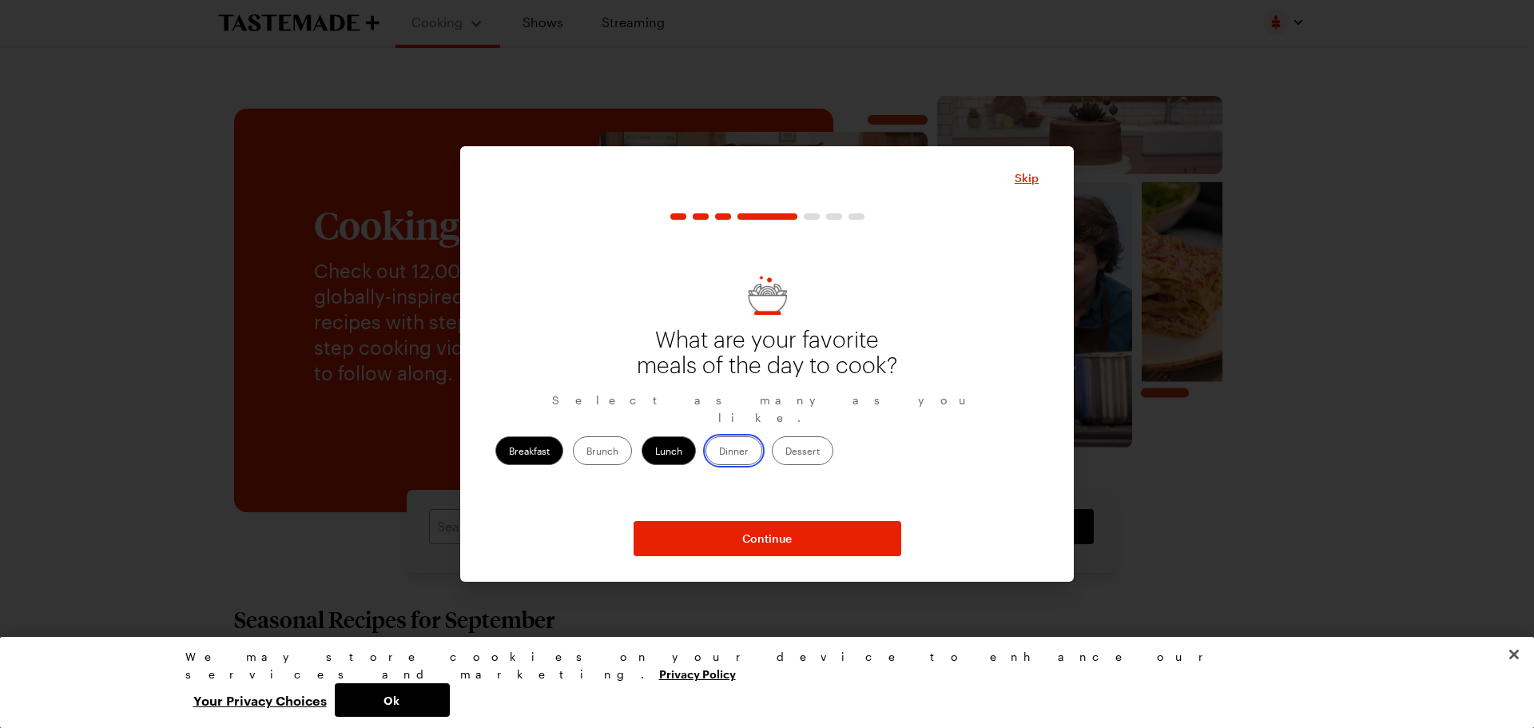
click at [719, 452] on input "Dinner" at bounding box center [719, 452] width 0 height 0
click at [632, 447] on label "Brunch" at bounding box center [602, 450] width 59 height 29
click at [586, 452] on input "Brunch" at bounding box center [586, 452] width 0 height 0
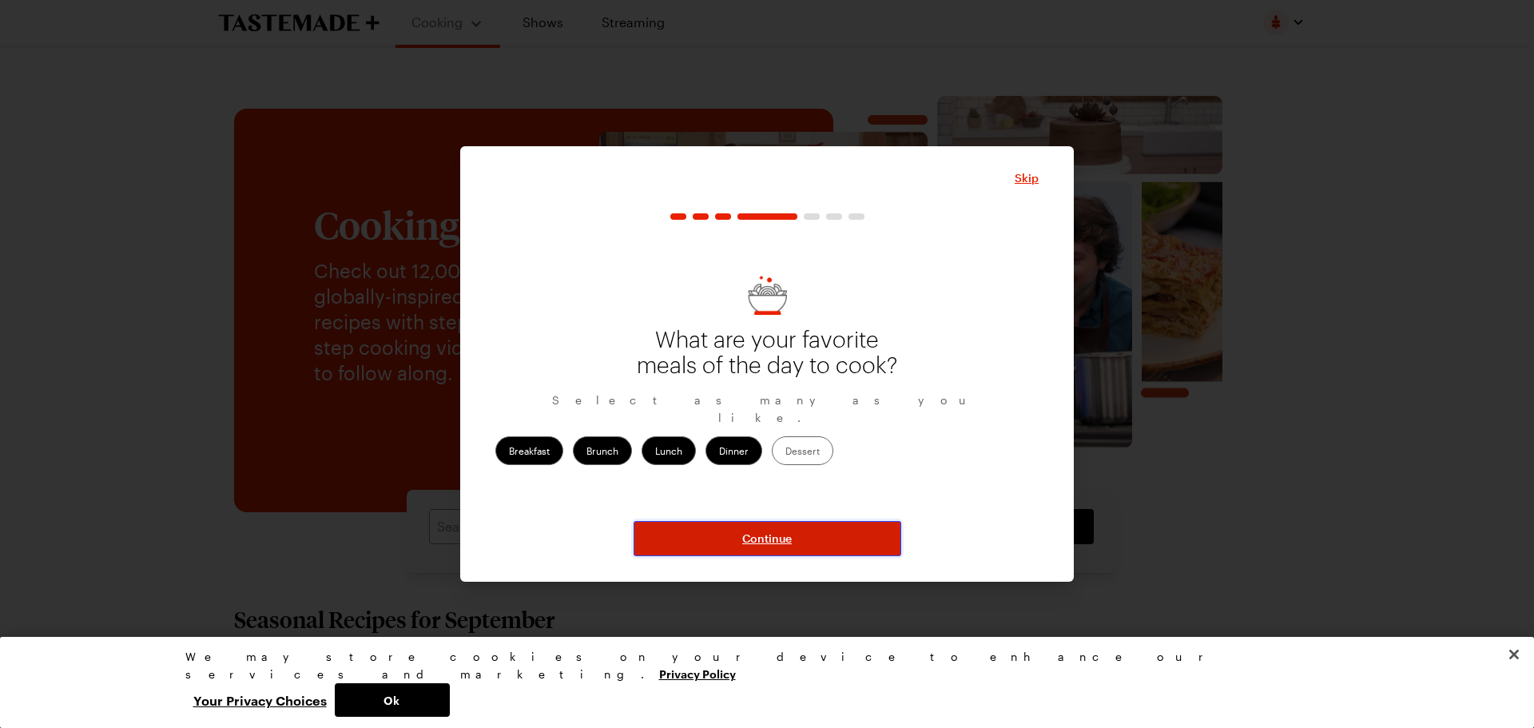
click at [737, 543] on button "Continue" at bounding box center [768, 538] width 268 height 35
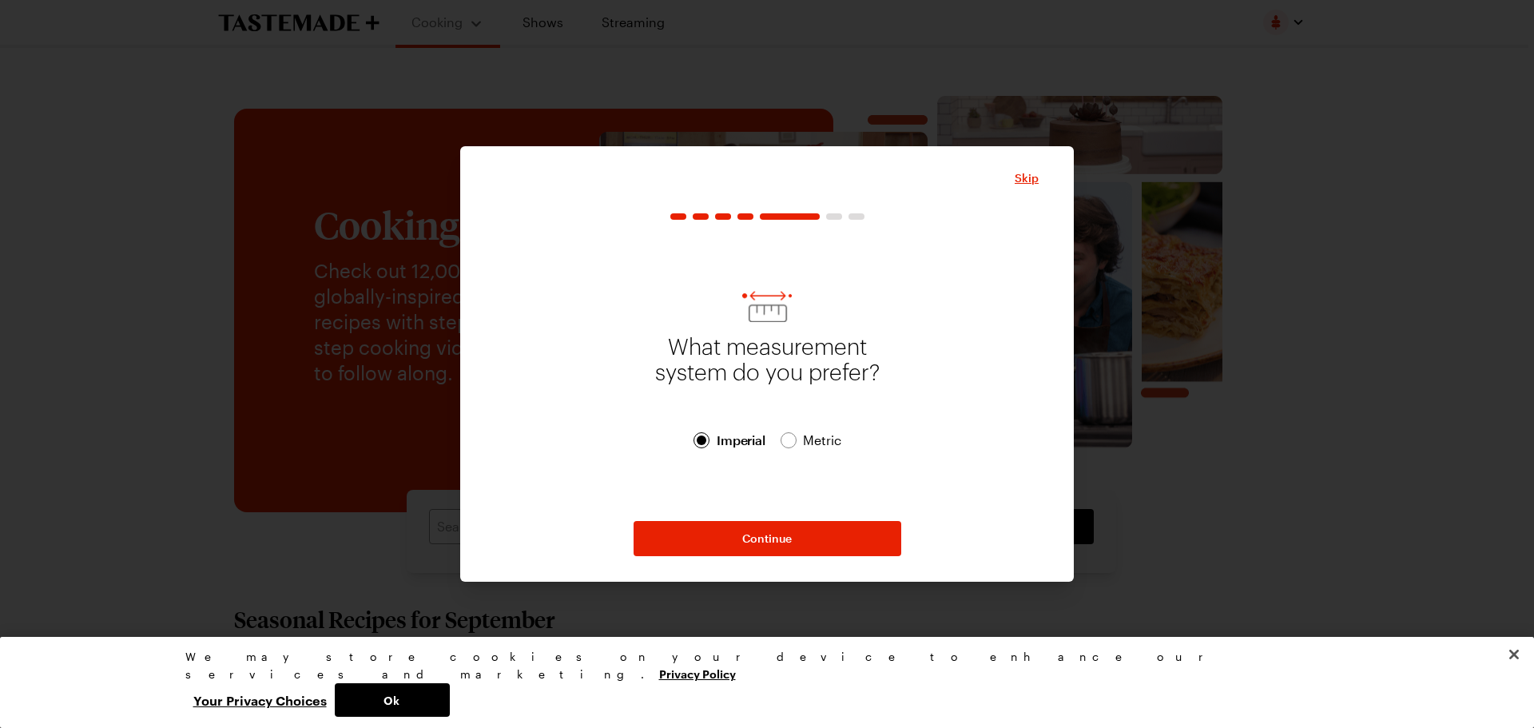
click at [805, 442] on span "Metric" at bounding box center [822, 440] width 39 height 19
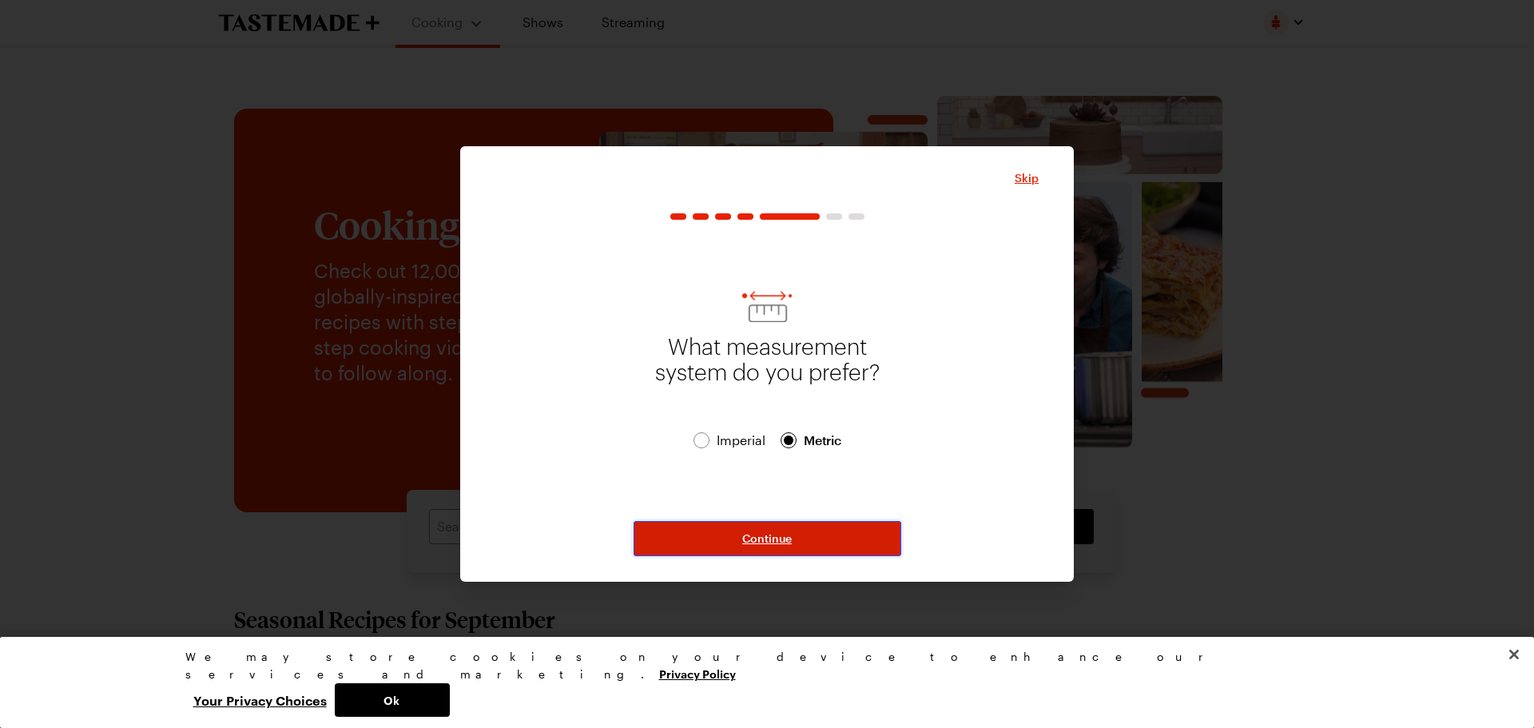
click at [757, 532] on span "Continue" at bounding box center [767, 539] width 50 height 16
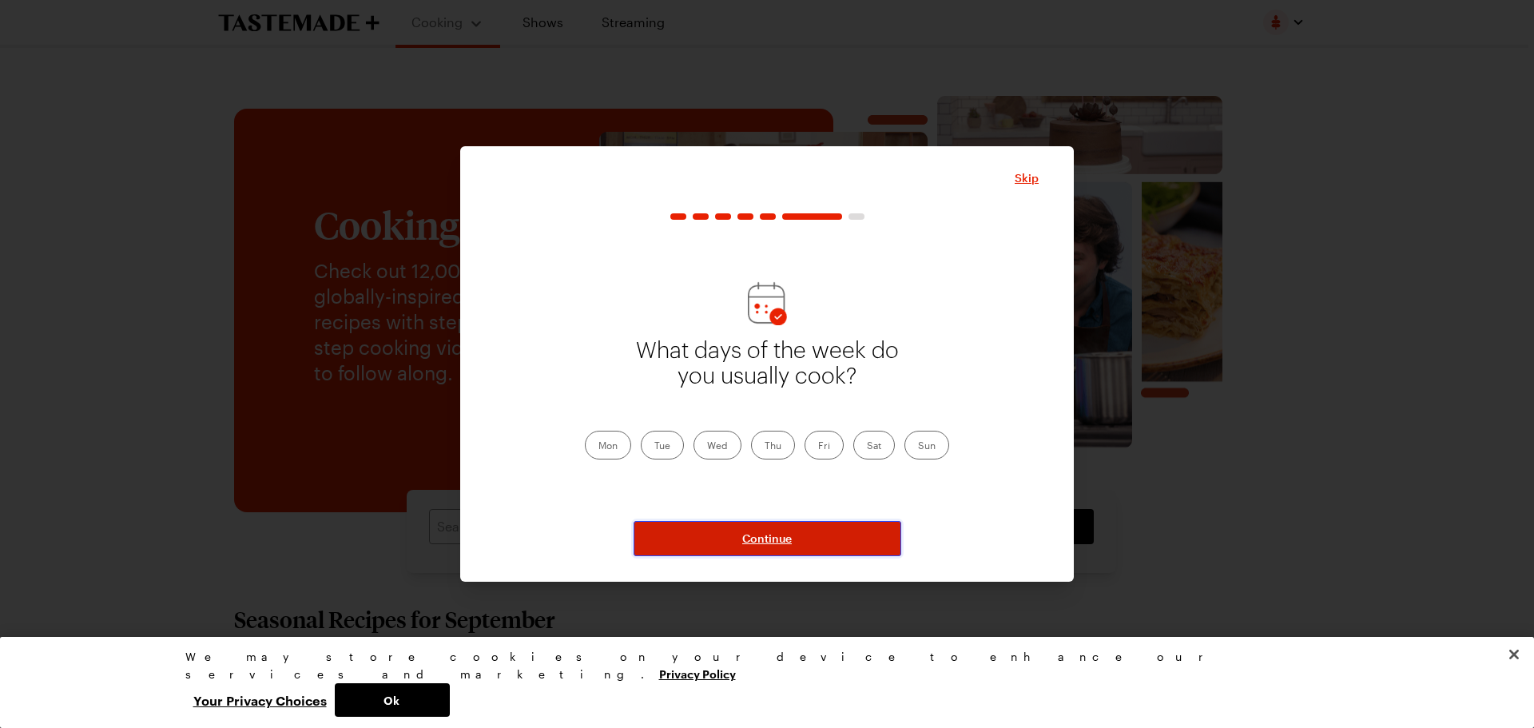
click at [828, 525] on button "Continue" at bounding box center [768, 538] width 268 height 35
click at [682, 526] on button "Continue" at bounding box center [768, 538] width 268 height 35
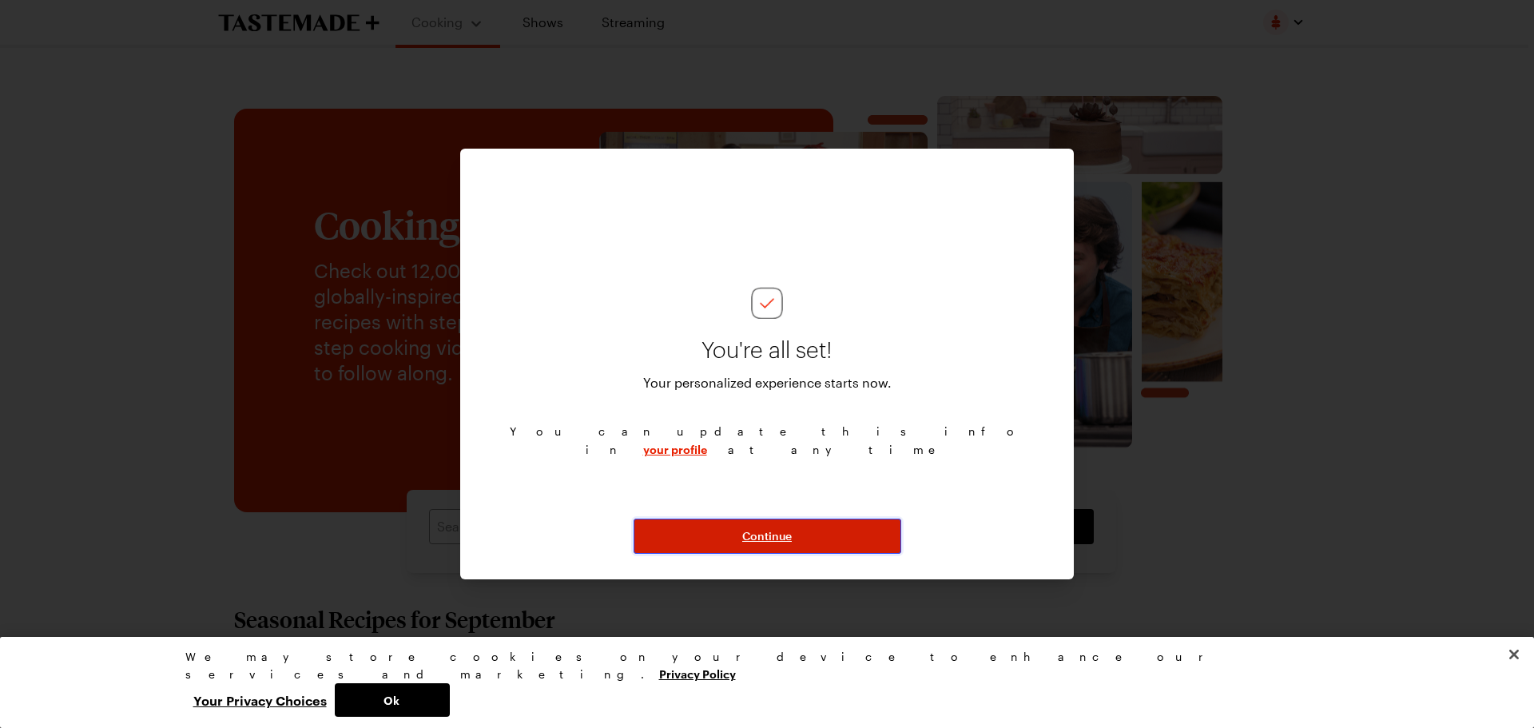
click at [679, 525] on button "Continue" at bounding box center [768, 536] width 268 height 35
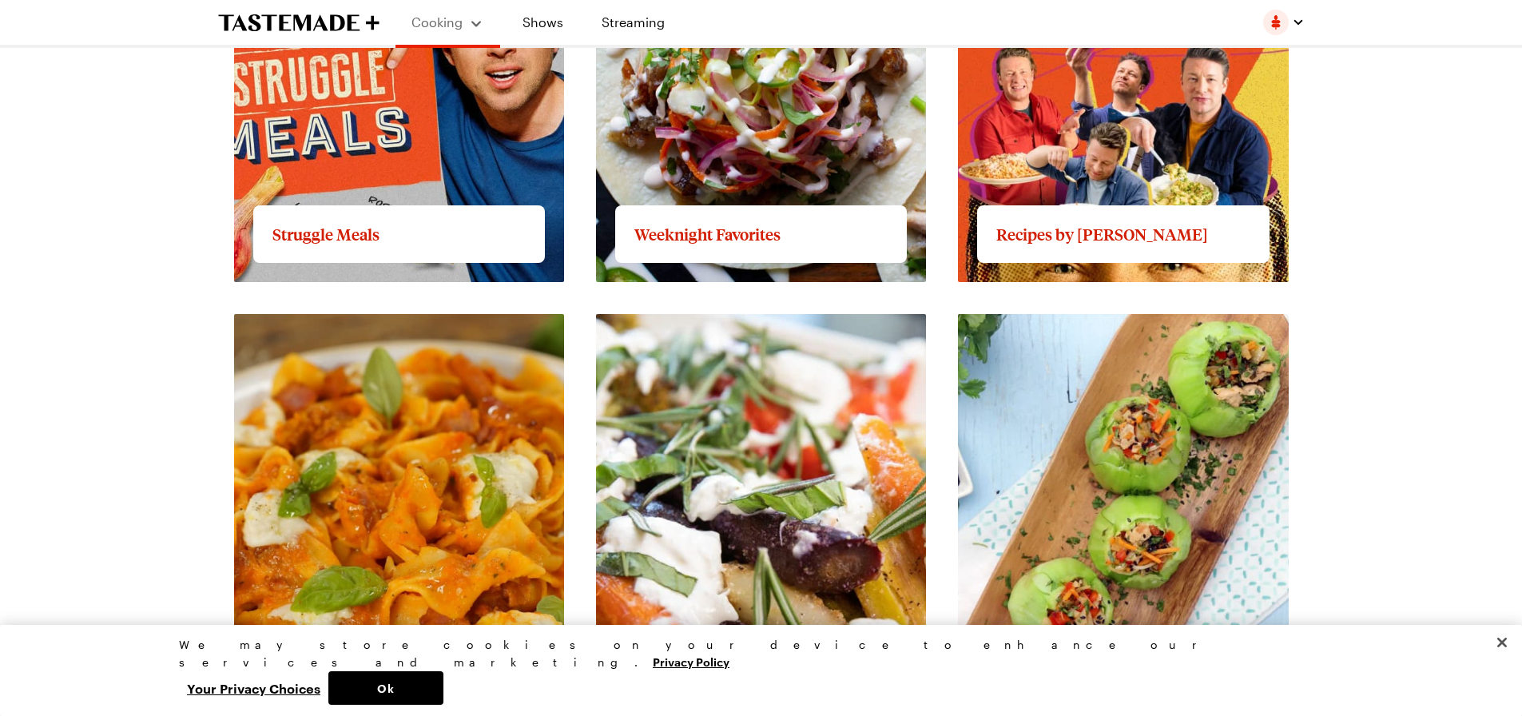
scroll to position [1378, 6]
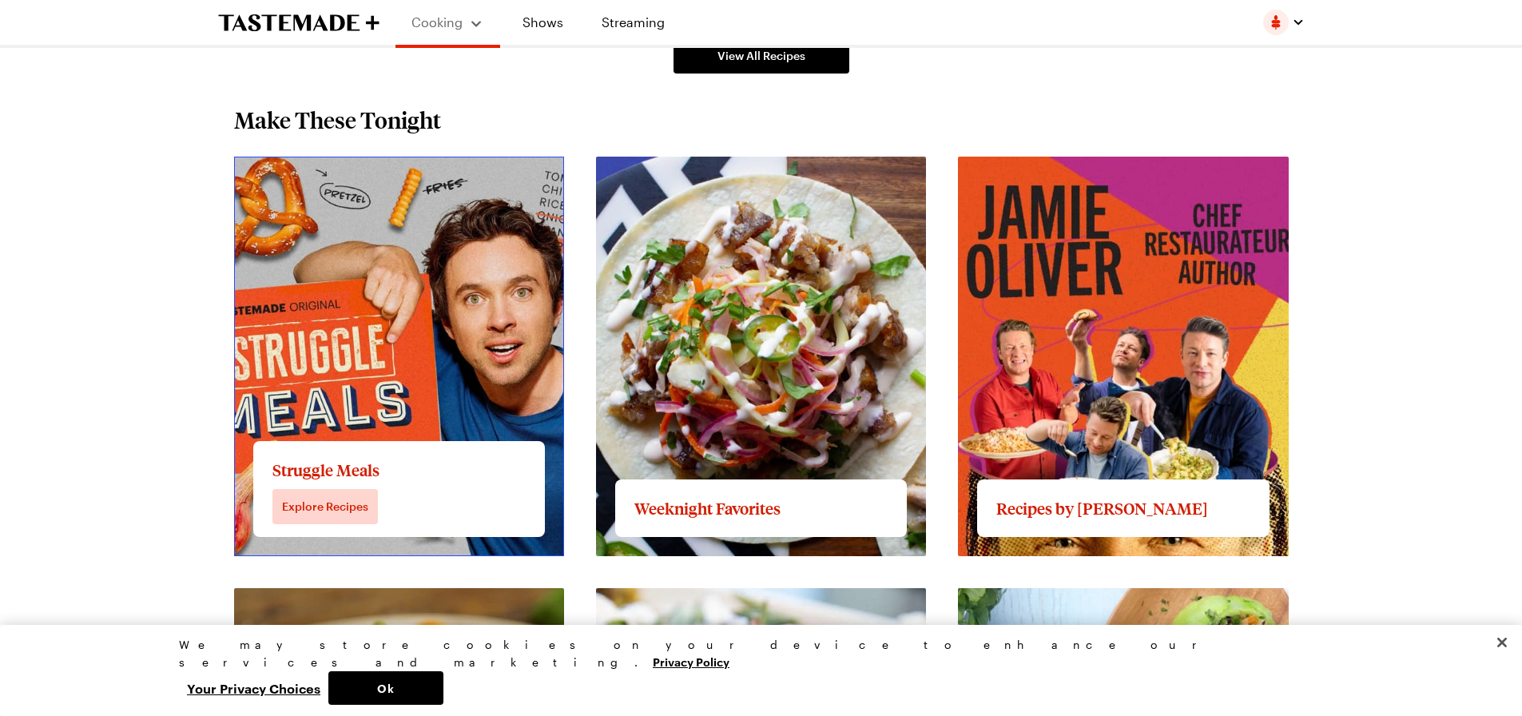
click at [285, 173] on link "View full content for Struggle Meals" at bounding box center [342, 165] width 217 height 15
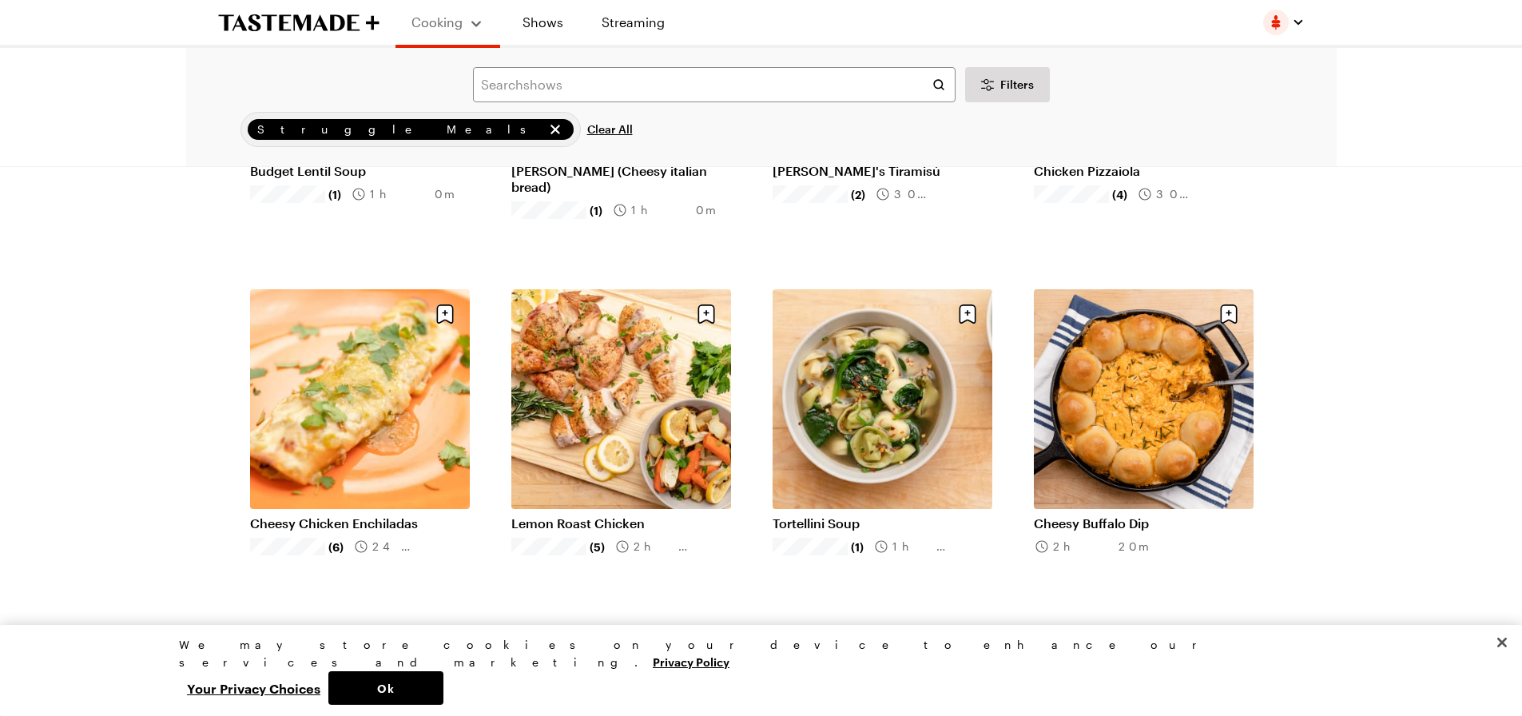
scroll to position [1400, 0]
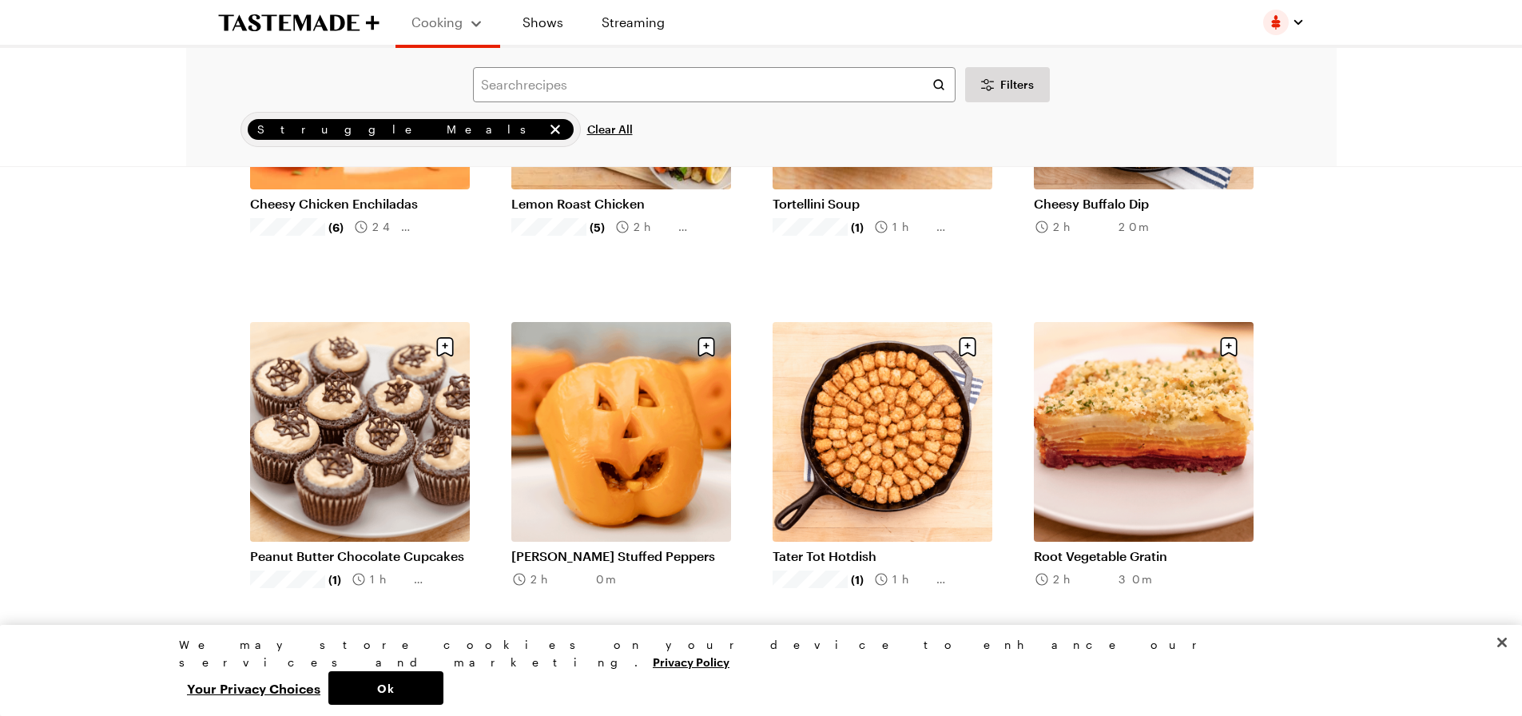
scroll to position [1768, 0]
